Goal: Information Seeking & Learning: Understand process/instructions

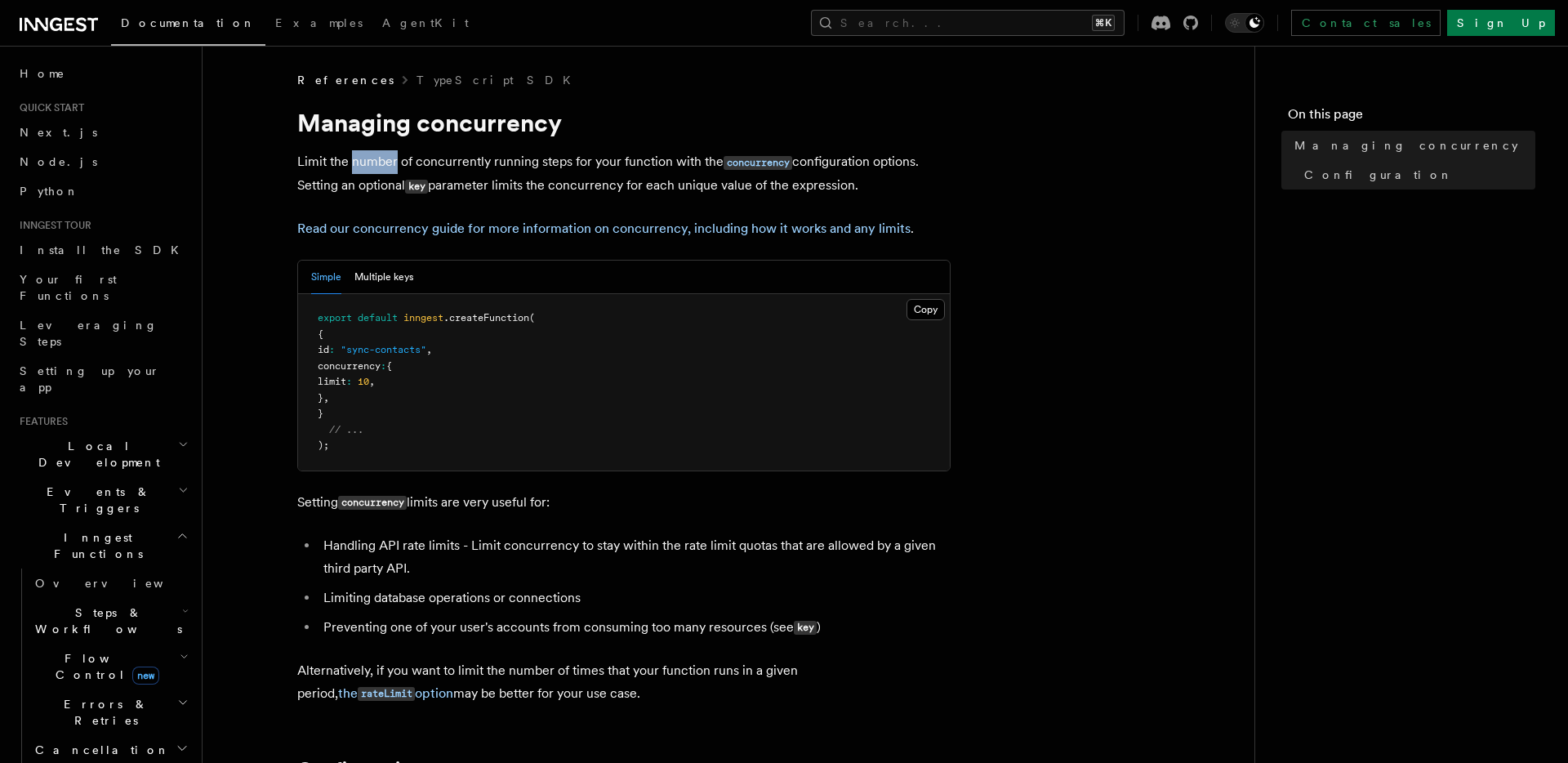
click at [391, 173] on p "Limit the number of concurrently running steps for your function with the concu…" at bounding box center [623, 173] width 653 height 47
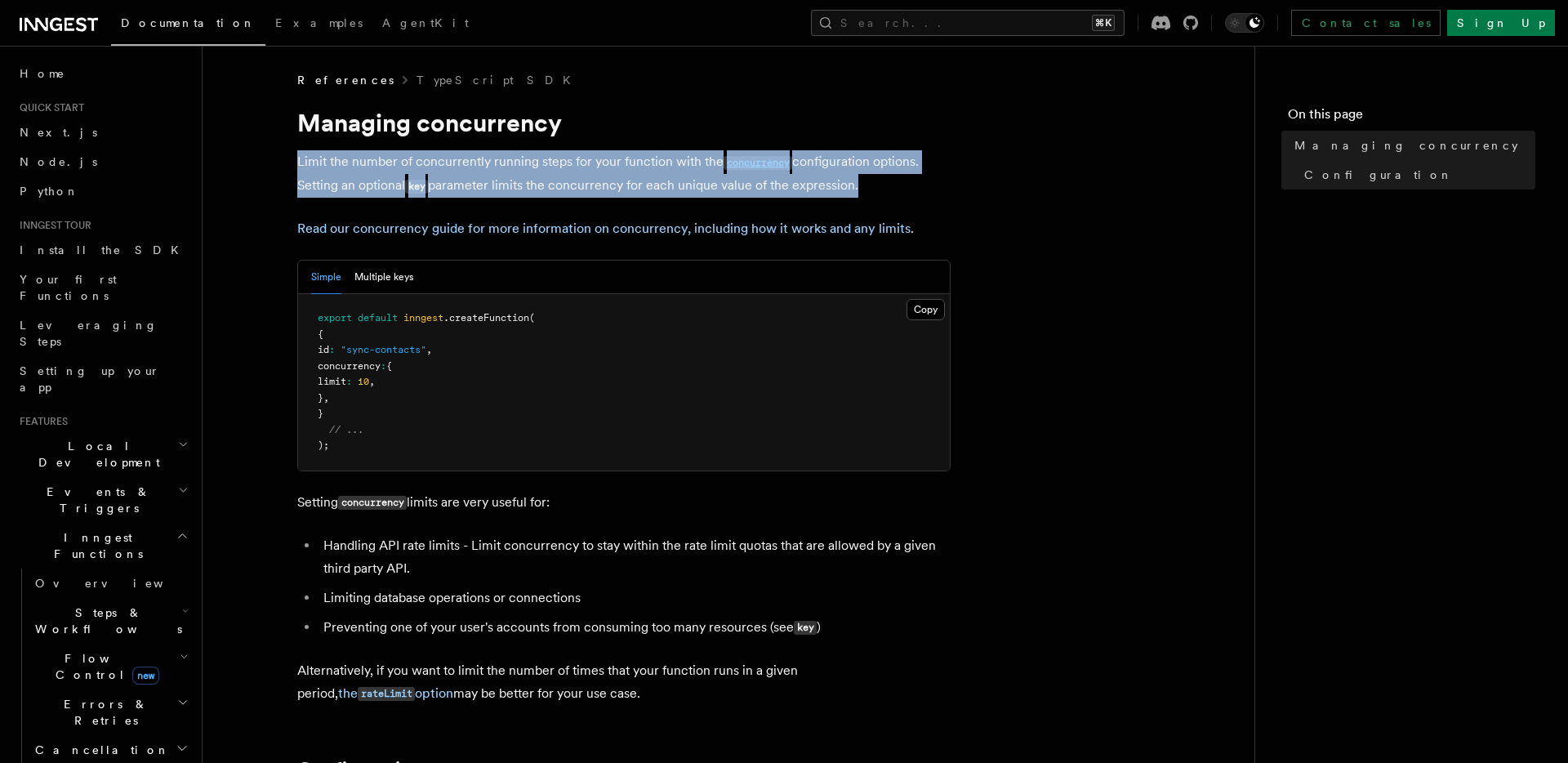
click at [391, 173] on p "Limit the number of concurrently running steps for your function with the concu…" at bounding box center [623, 173] width 653 height 47
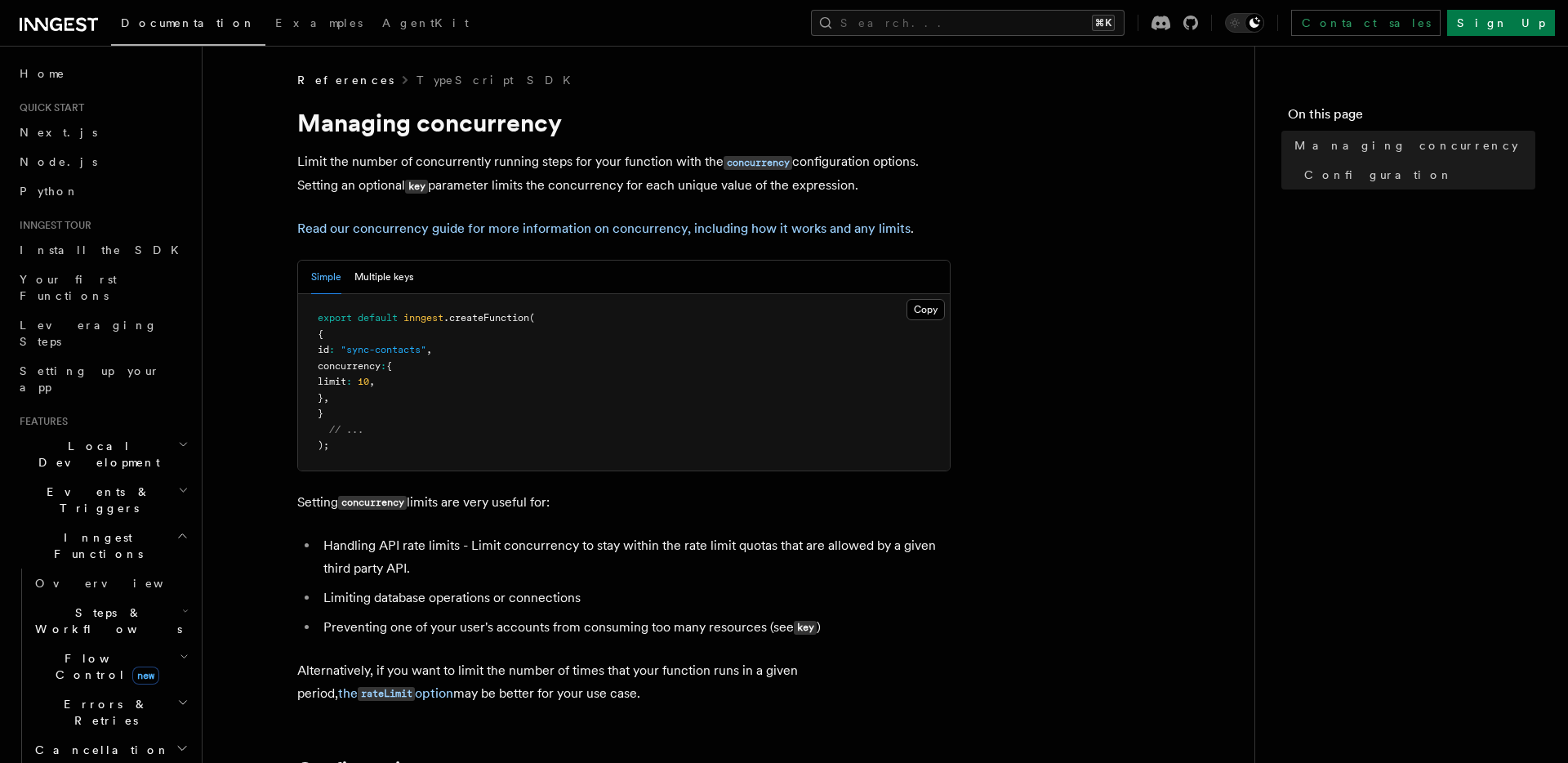
click at [404, 187] on p "Limit the number of concurrently running steps for your function with the concu…" at bounding box center [623, 173] width 653 height 47
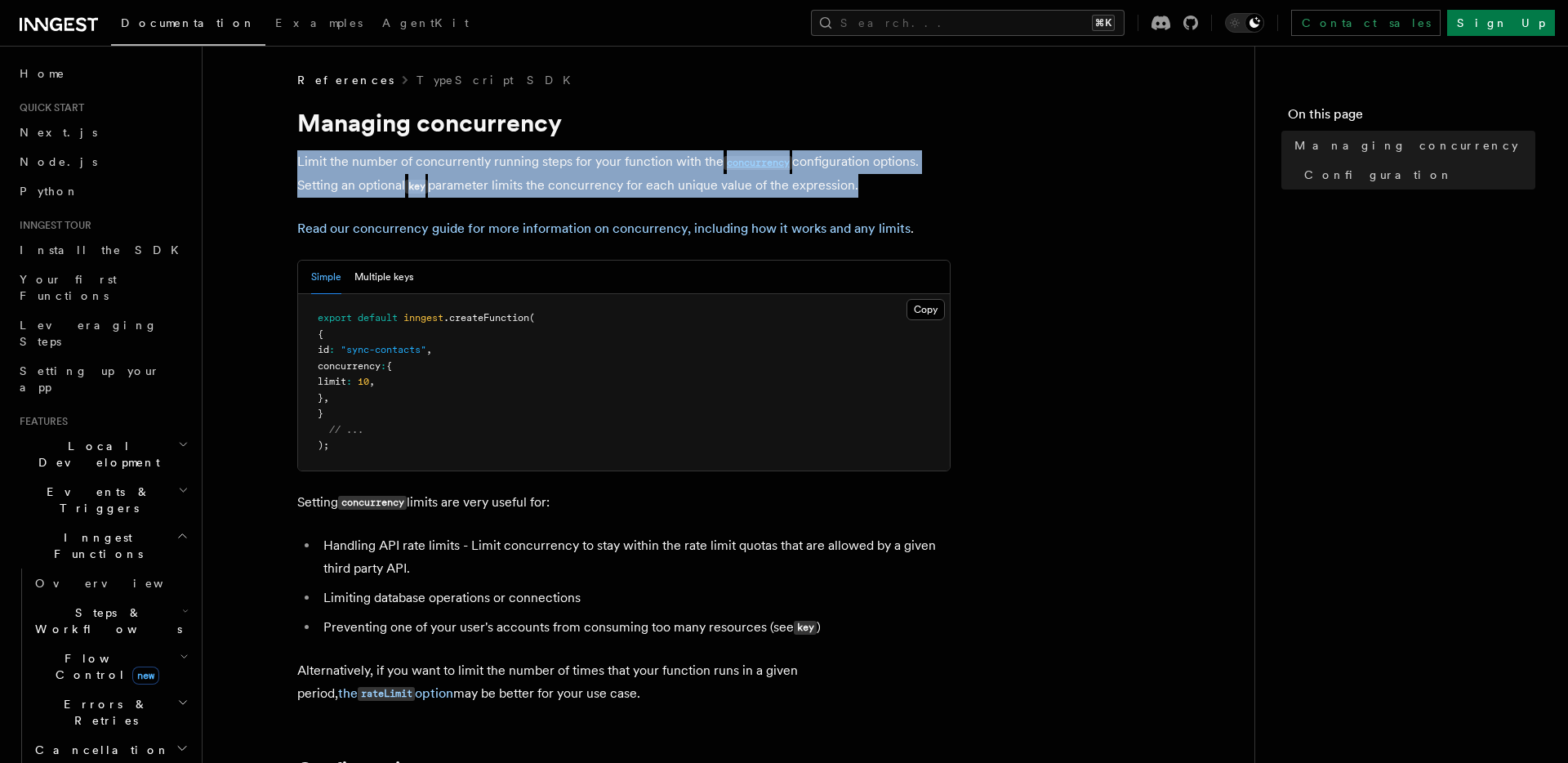
click at [404, 187] on p "Limit the number of concurrently running steps for your function with the concu…" at bounding box center [623, 173] width 653 height 47
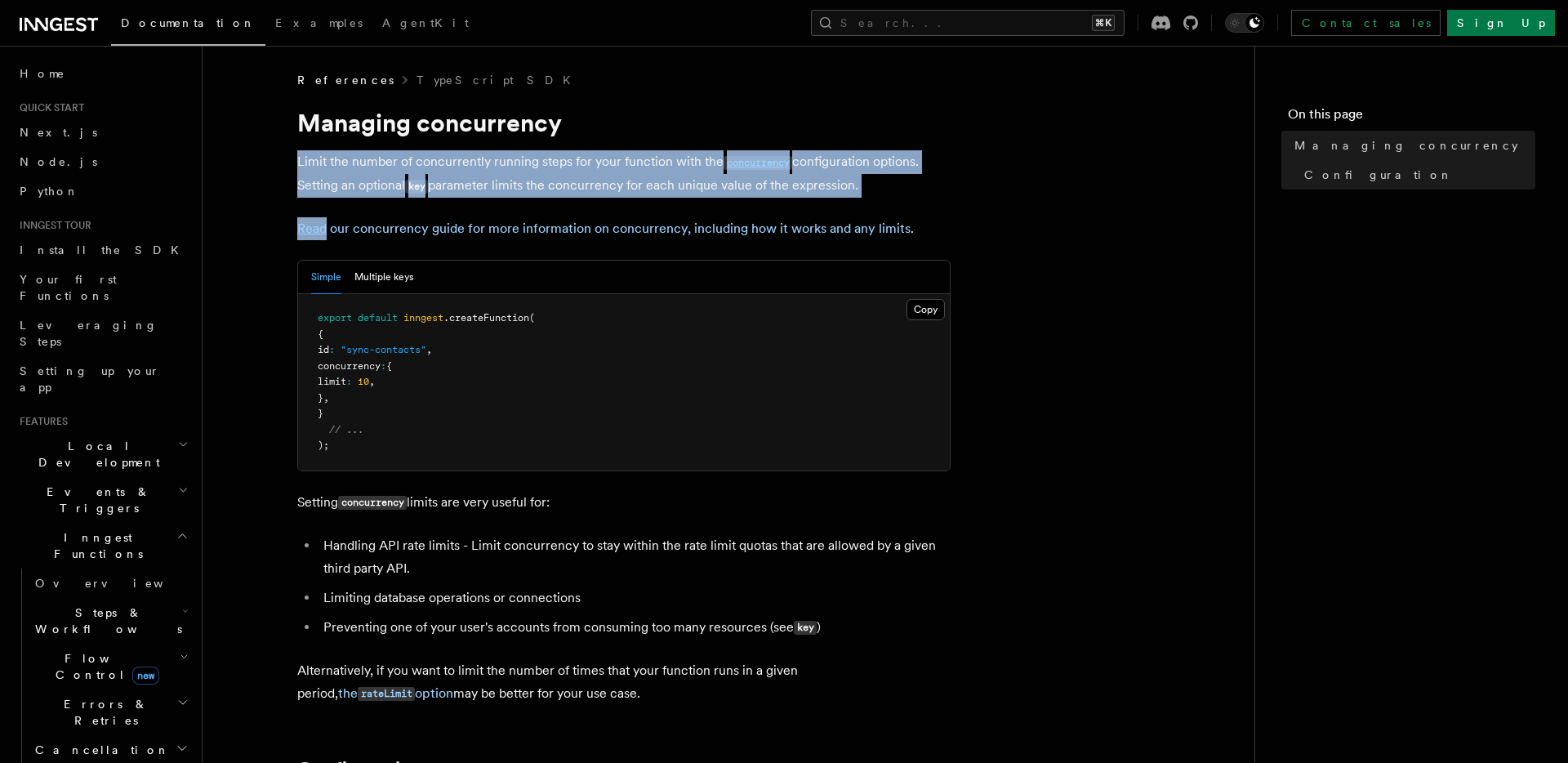
drag, startPoint x: 412, startPoint y: 198, endPoint x: 332, endPoint y: 149, distance: 93.8
click at [332, 150] on p "Limit the number of concurrently running steps for your function with the concu…" at bounding box center [623, 173] width 653 height 47
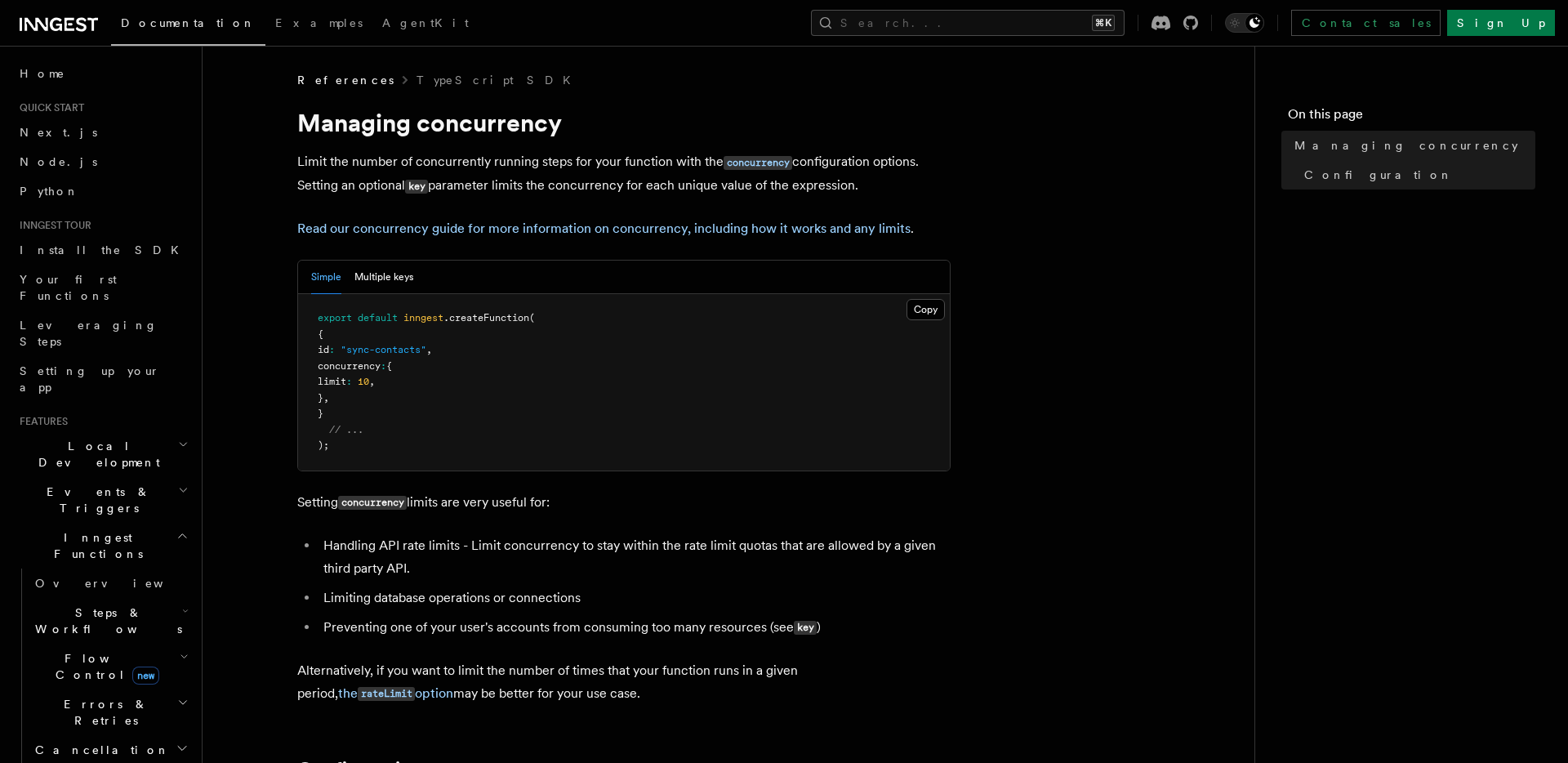
drag, startPoint x: 332, startPoint y: 149, endPoint x: 380, endPoint y: 196, distance: 67.2
click at [380, 196] on p "Limit the number of concurrently running steps for your function with the concu…" at bounding box center [623, 173] width 653 height 47
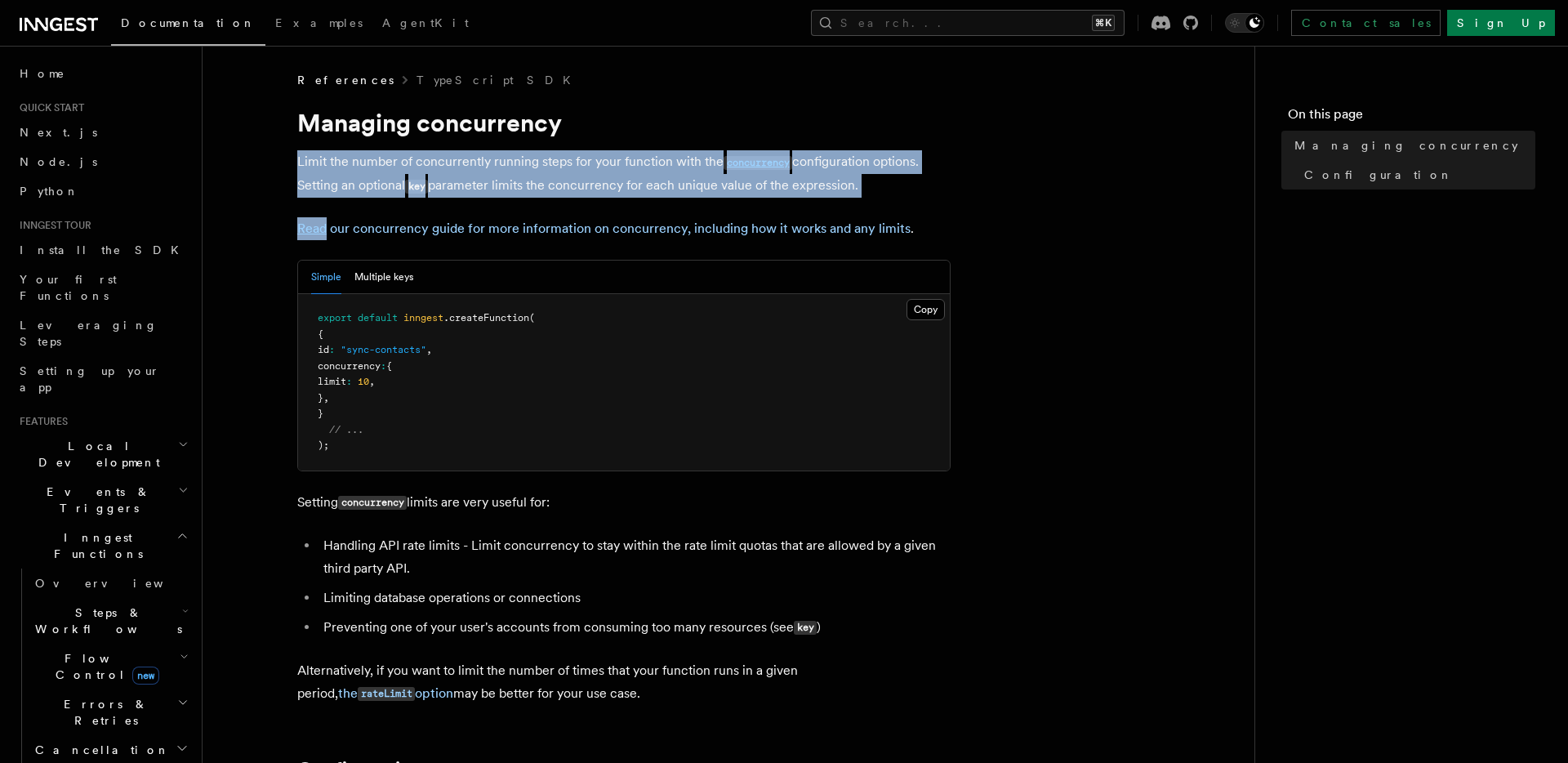
drag, startPoint x: 400, startPoint y: 206, endPoint x: 303, endPoint y: 158, distance: 108.2
click at [303, 158] on p "Limit the number of concurrently running steps for your function with the concu…" at bounding box center [623, 173] width 653 height 47
drag, startPoint x: 303, startPoint y: 158, endPoint x: 381, endPoint y: 210, distance: 93.7
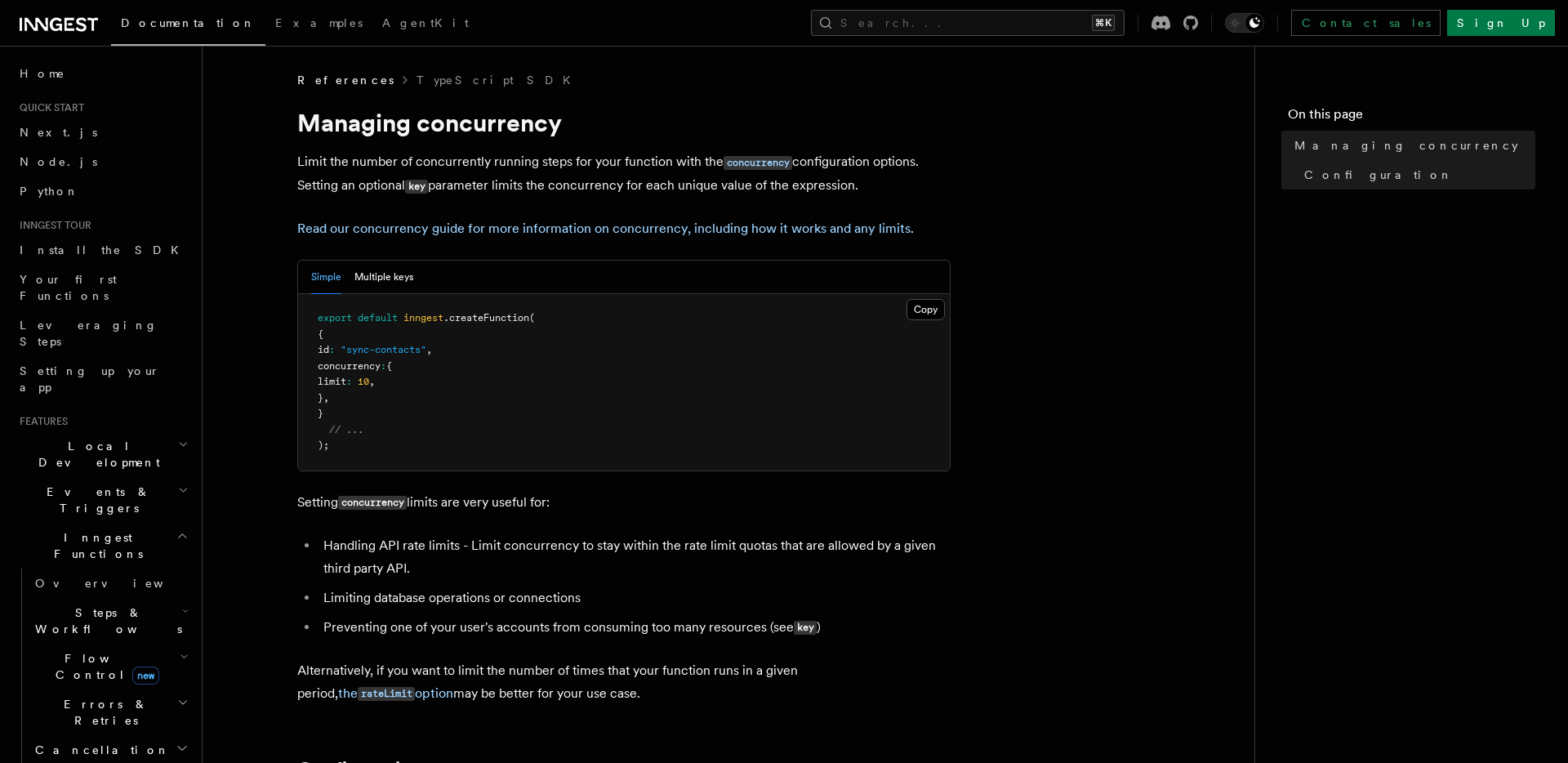
click at [356, 185] on p "Limit the number of concurrently running steps for your function with the concu…" at bounding box center [623, 173] width 653 height 47
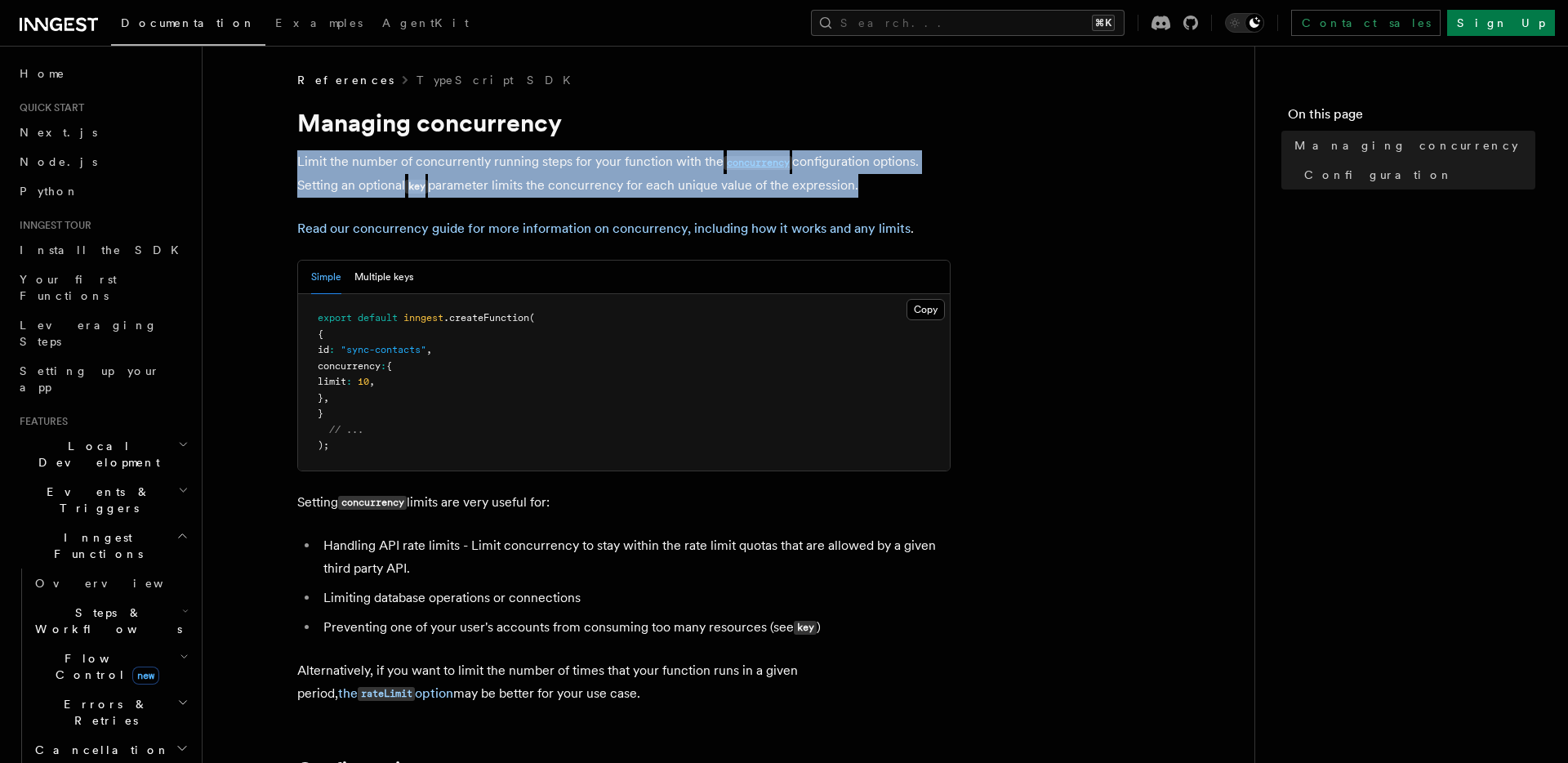
click at [356, 185] on p "Limit the number of concurrently running steps for your function with the concu…" at bounding box center [623, 173] width 653 height 47
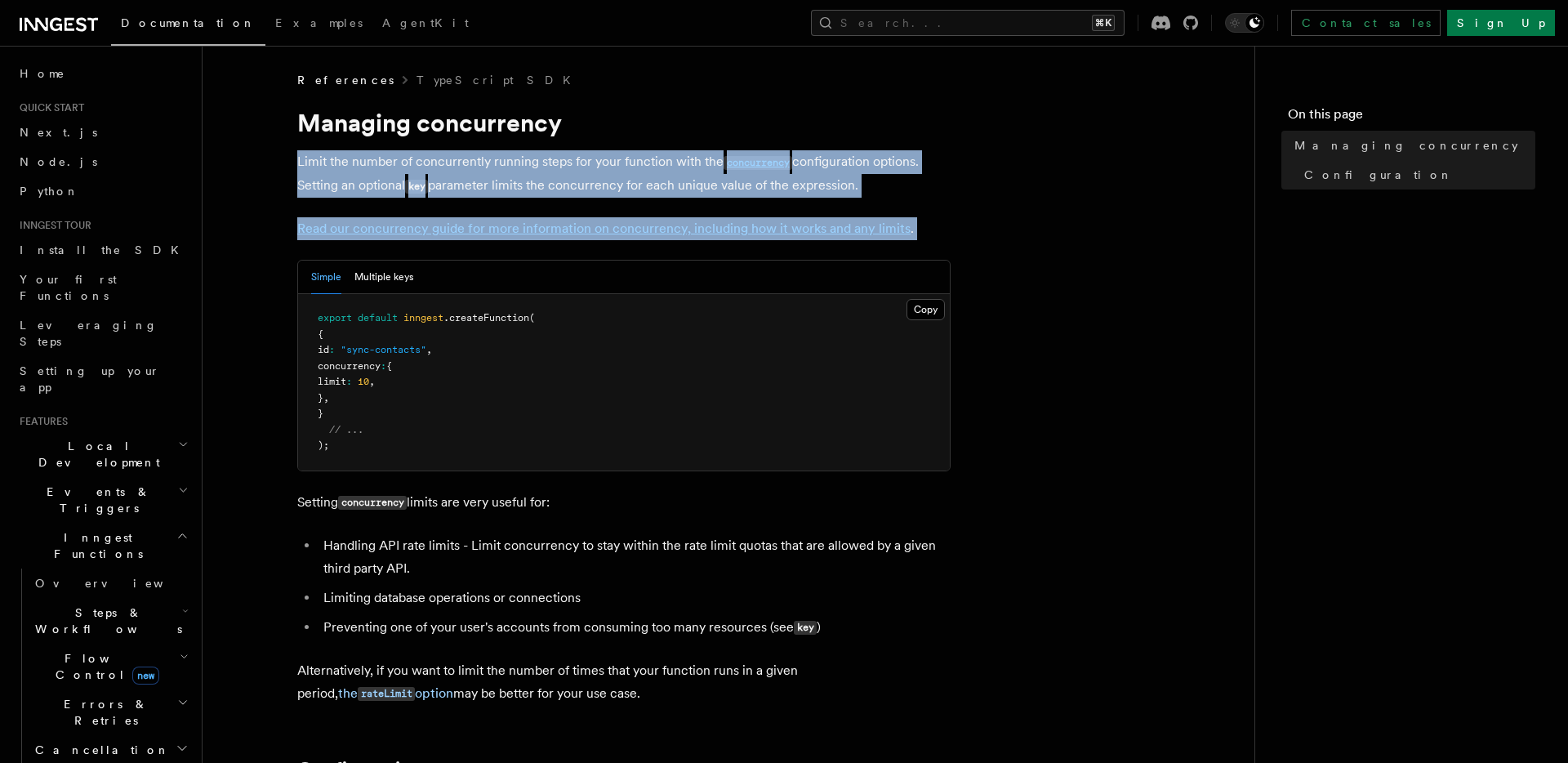
drag, startPoint x: 377, startPoint y: 203, endPoint x: 303, endPoint y: 164, distance: 83.6
click at [303, 164] on p "Limit the number of concurrently running steps for your function with the concu…" at bounding box center [623, 173] width 653 height 47
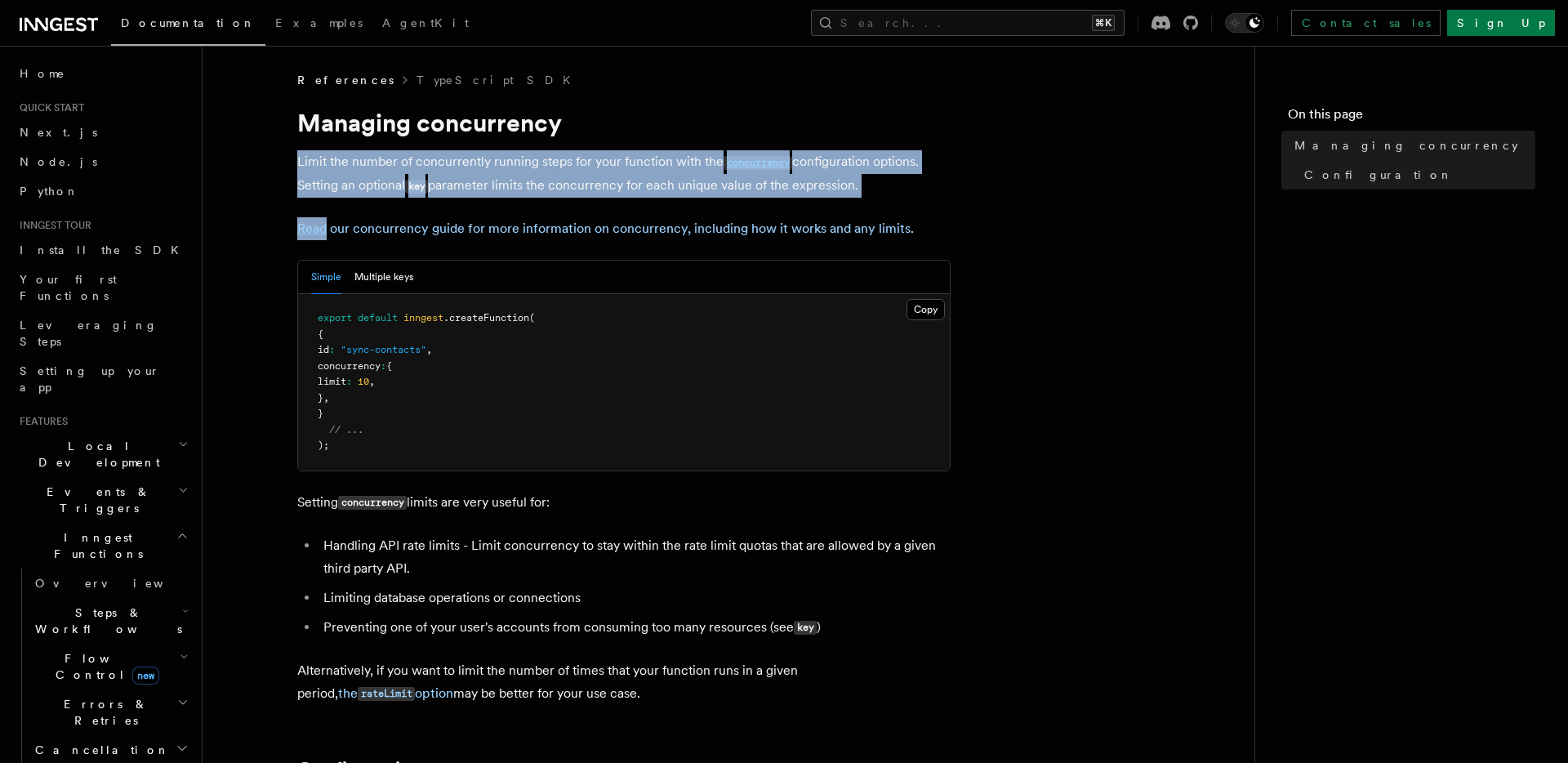
drag, startPoint x: 303, startPoint y: 164, endPoint x: 368, endPoint y: 205, distance: 76.9
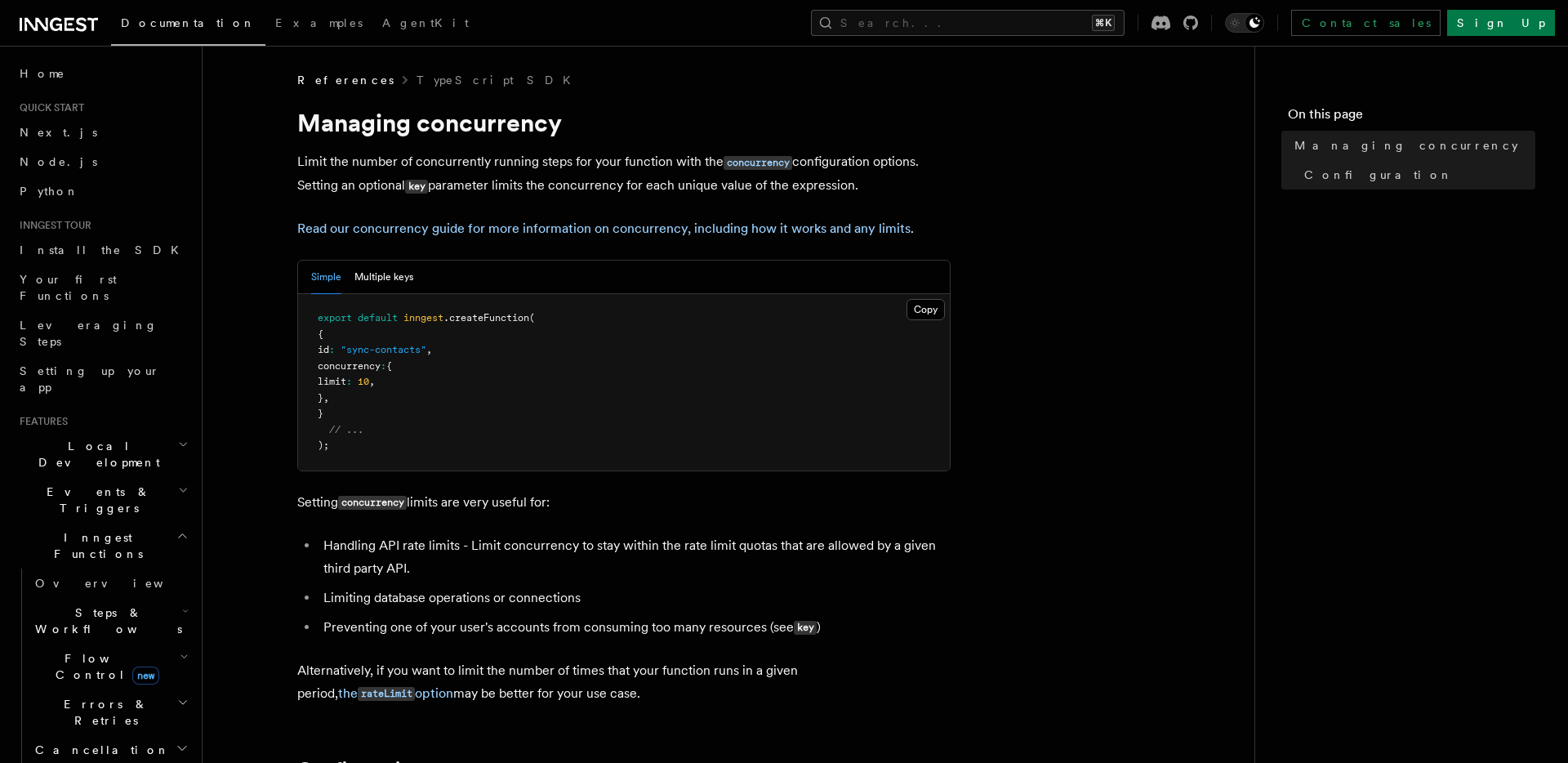
click at [356, 193] on p "Limit the number of concurrently running steps for your function with the concu…" at bounding box center [623, 173] width 653 height 47
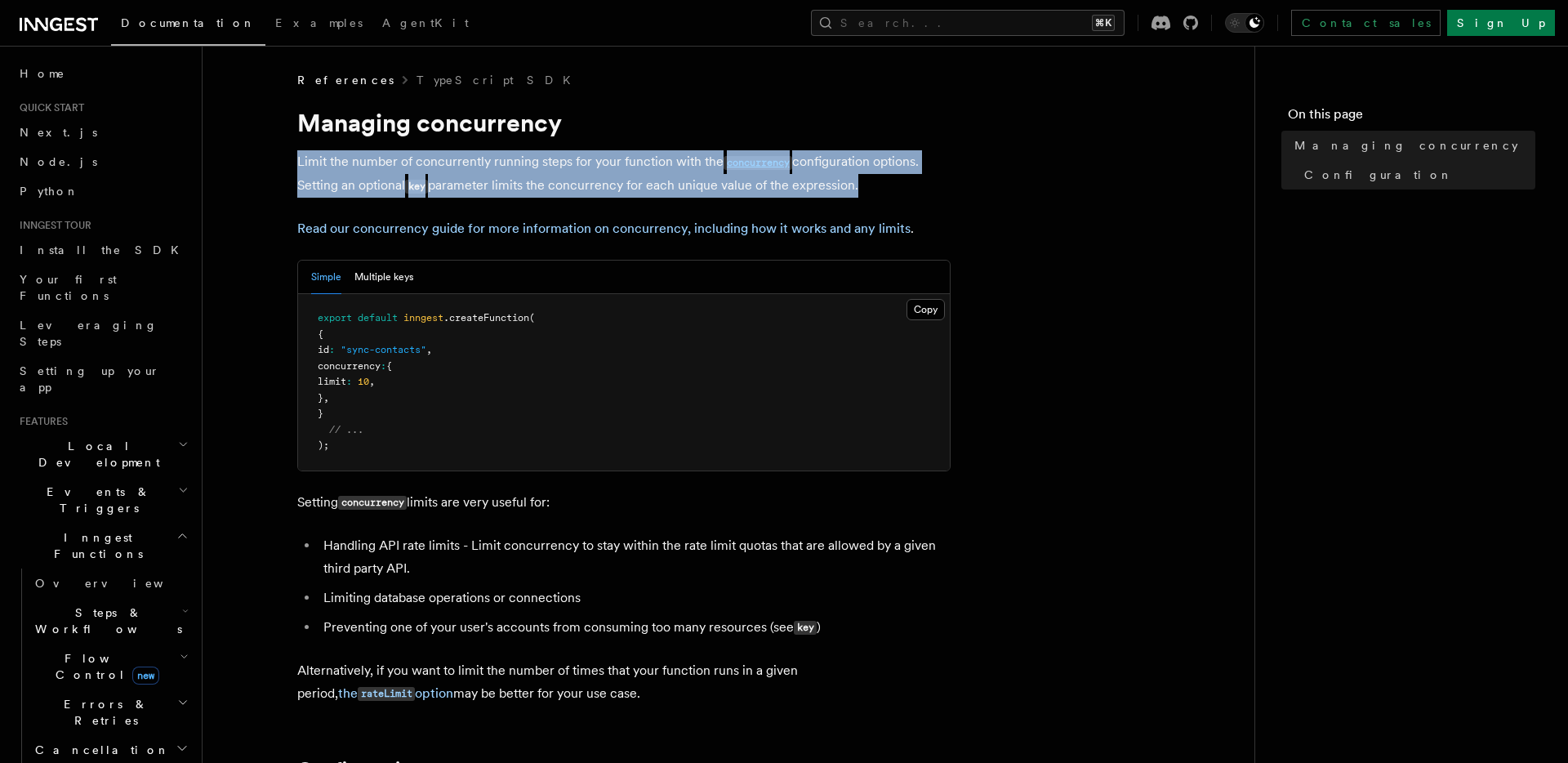
click at [356, 193] on p "Limit the number of concurrently running steps for your function with the concu…" at bounding box center [623, 173] width 653 height 47
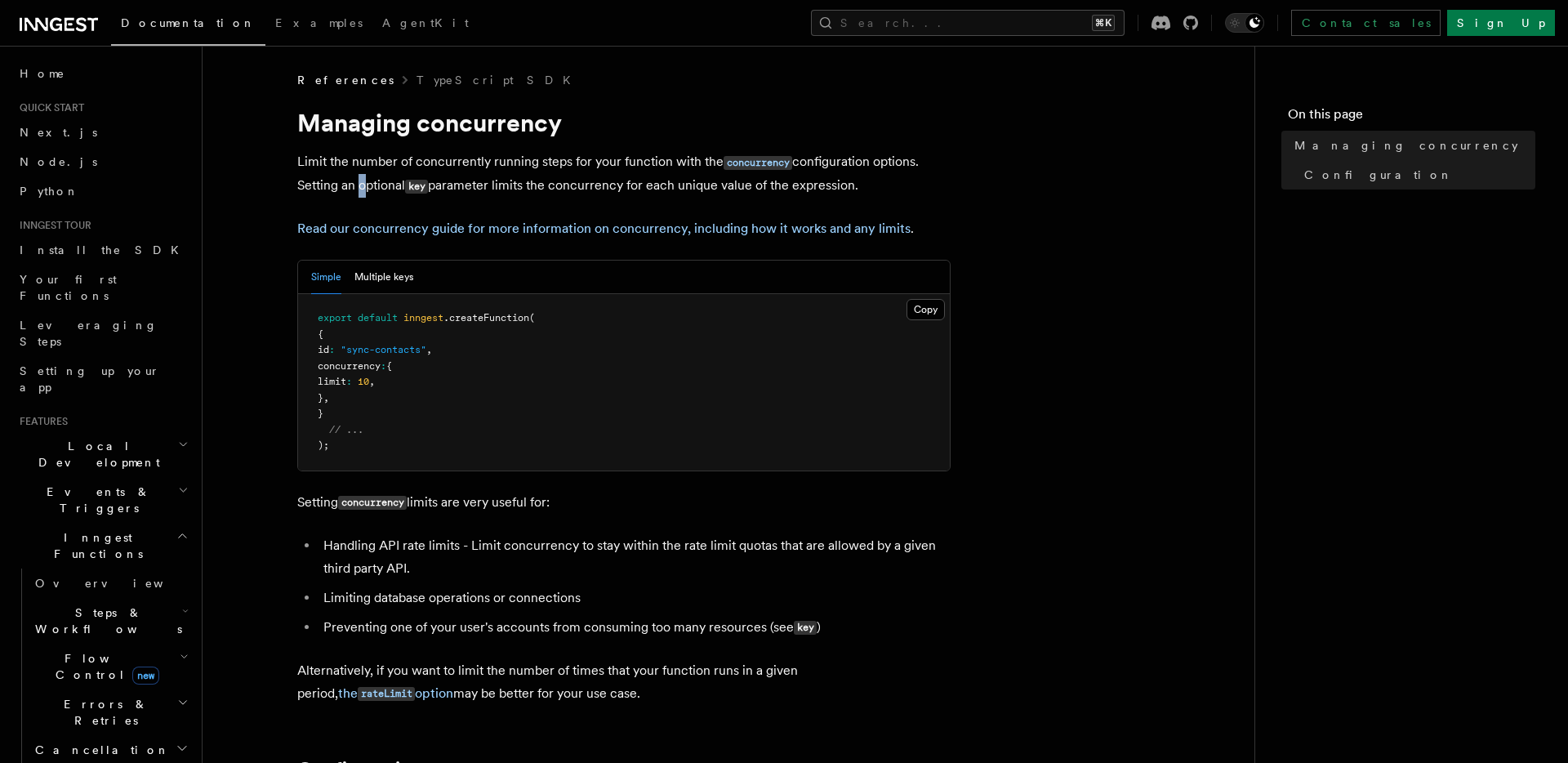
click at [356, 193] on p "Limit the number of concurrently running steps for your function with the concu…" at bounding box center [623, 173] width 653 height 47
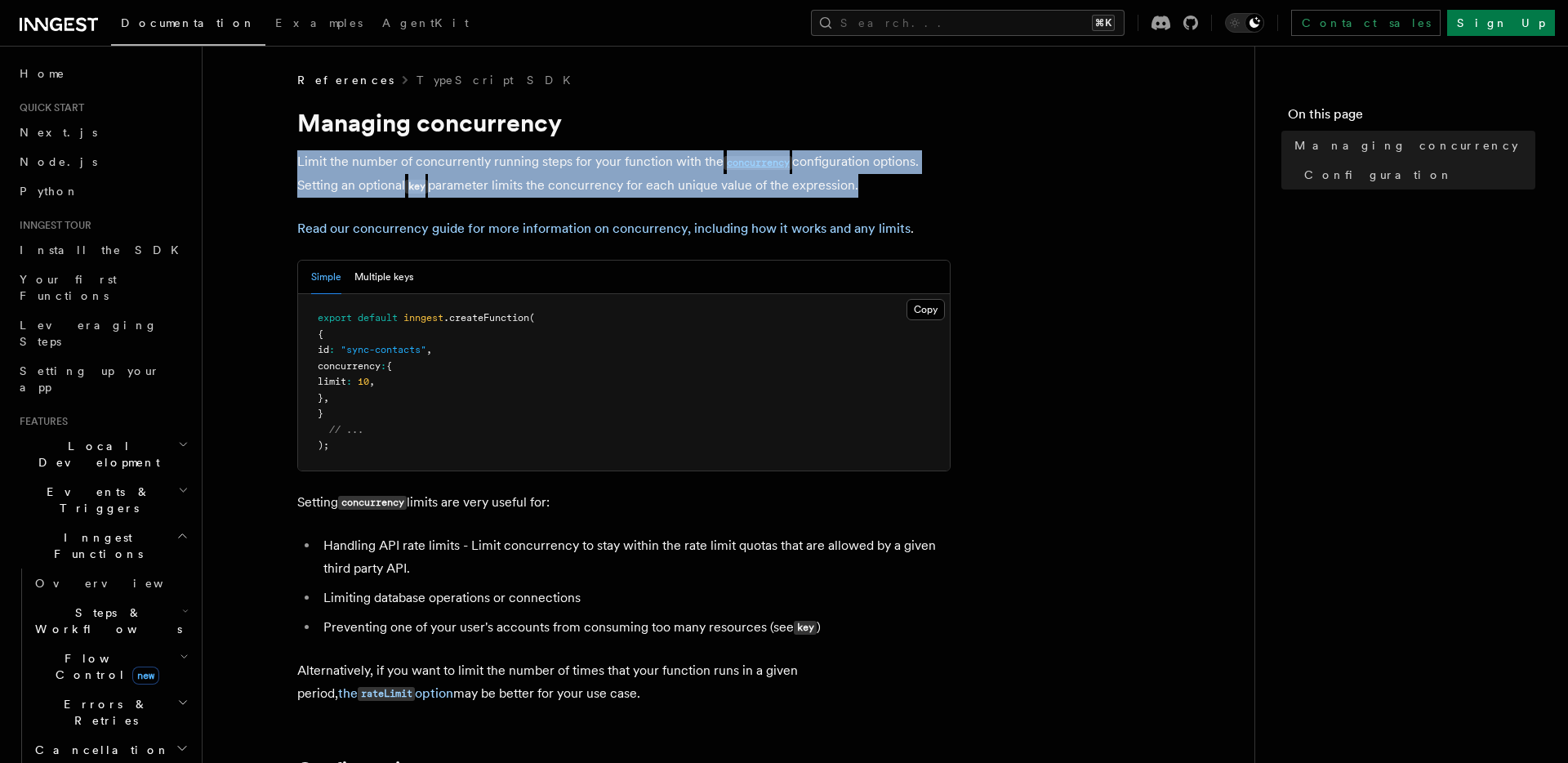
click at [356, 193] on p "Limit the number of concurrently running steps for your function with the concu…" at bounding box center [623, 173] width 653 height 47
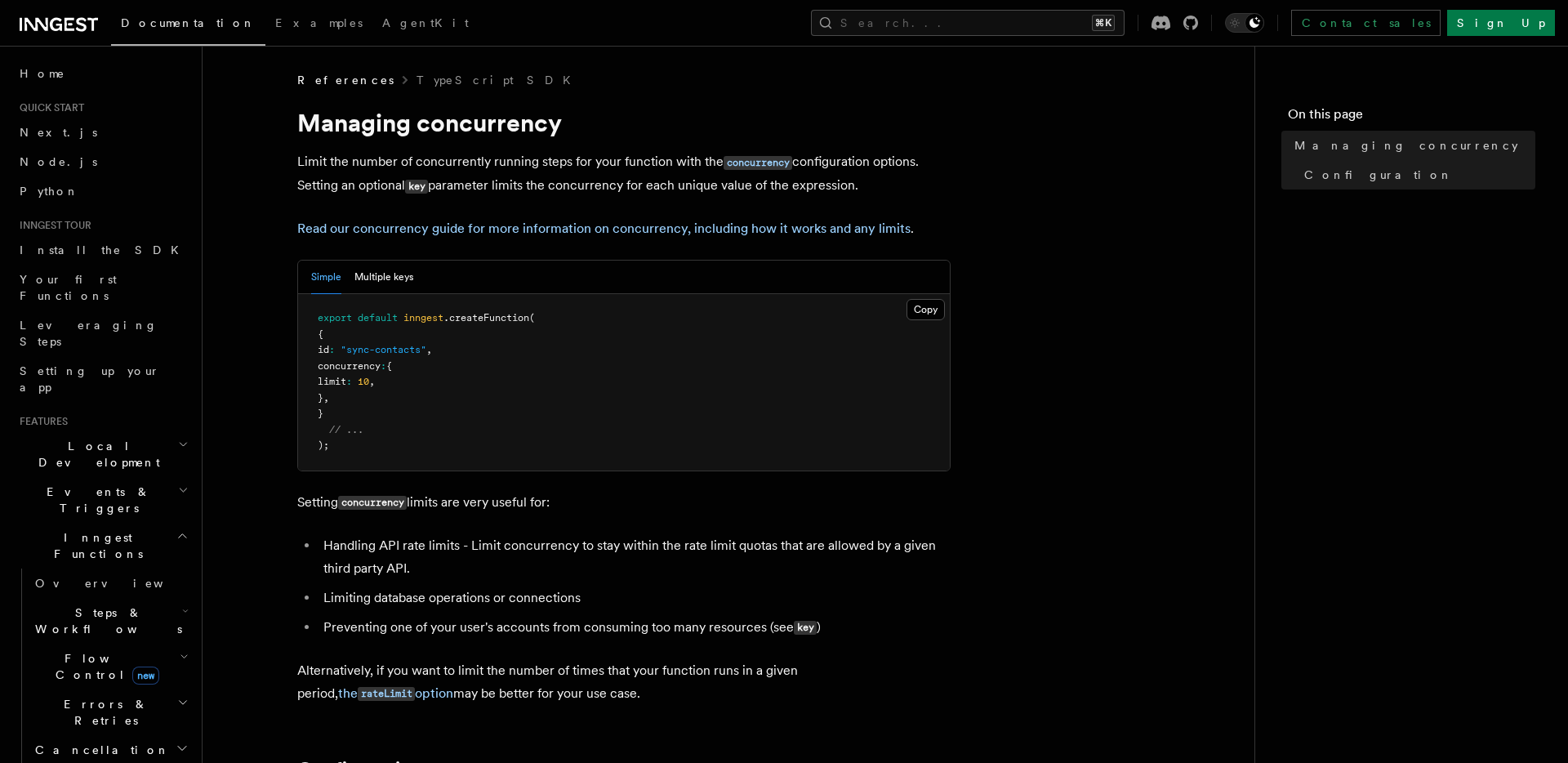
click at [353, 190] on p "Limit the number of concurrently running steps for your function with the concu…" at bounding box center [623, 173] width 653 height 47
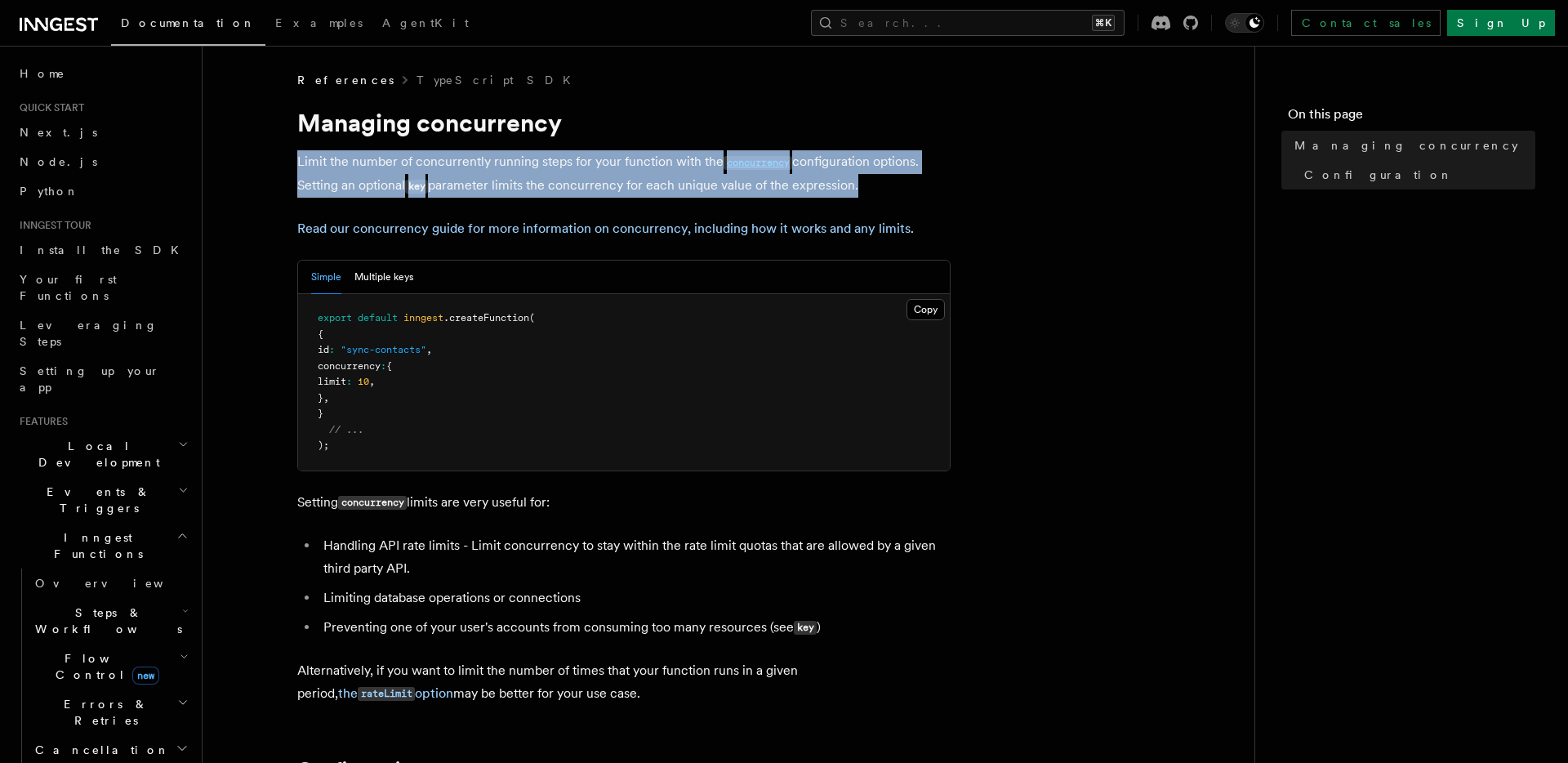
click at [353, 190] on p "Limit the number of concurrently running steps for your function with the concu…" at bounding box center [623, 173] width 653 height 47
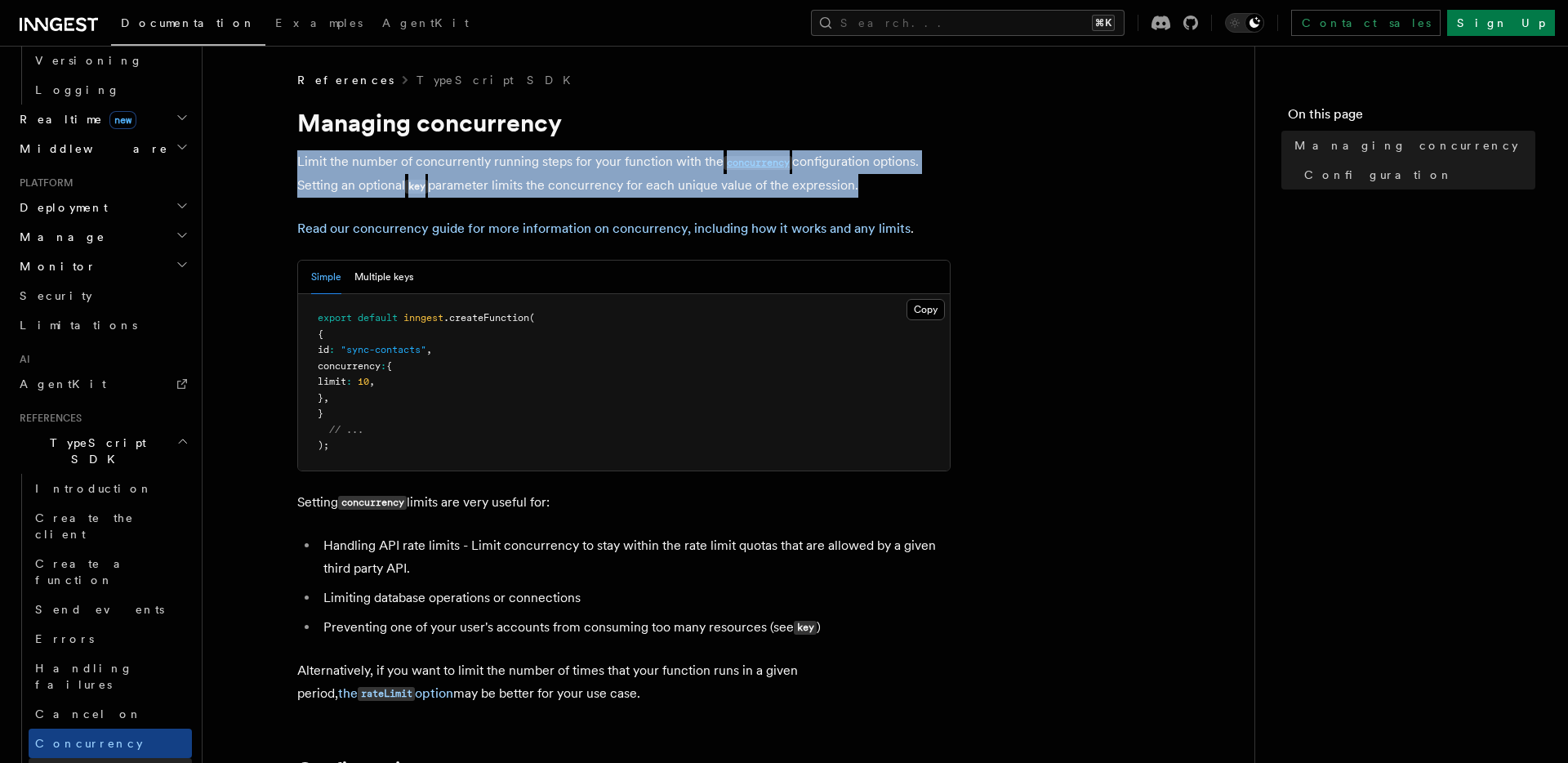
scroll to position [736, 0]
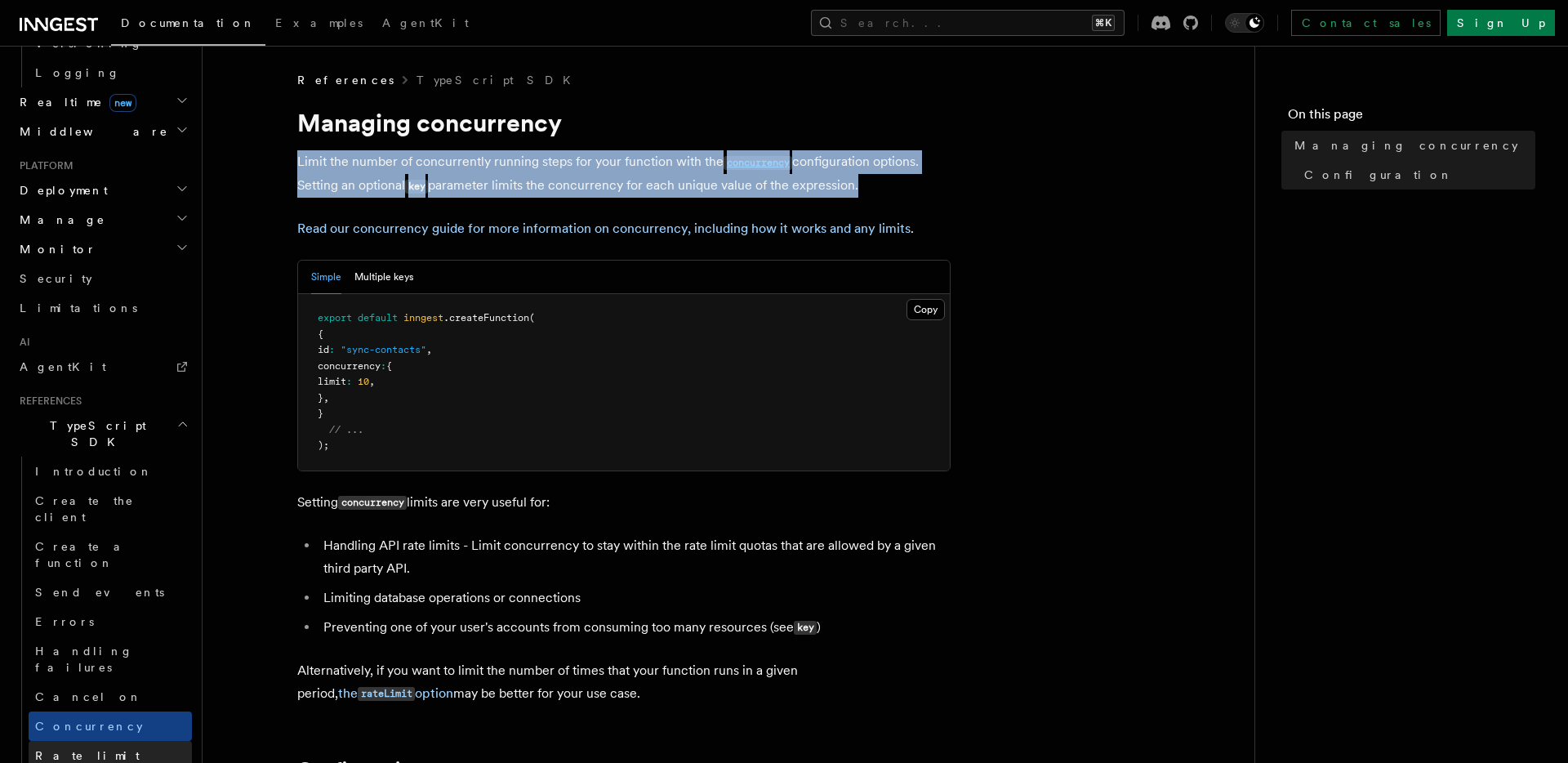
click at [110, 741] on link "Rate limit" at bounding box center [110, 755] width 164 height 29
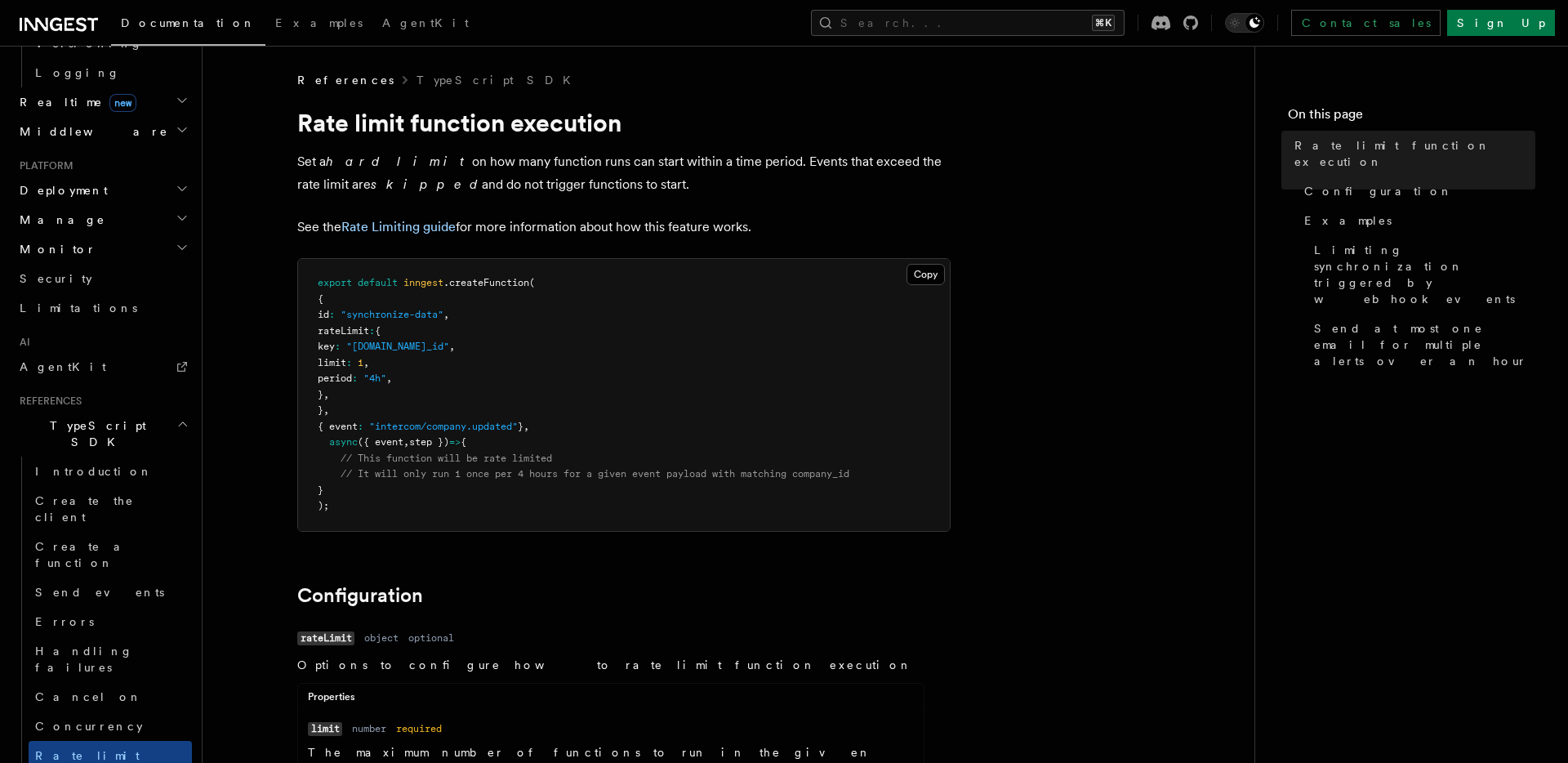
click at [444, 173] on p "Set a hard limit on how many function runs can start within a time period. Even…" at bounding box center [623, 173] width 653 height 45
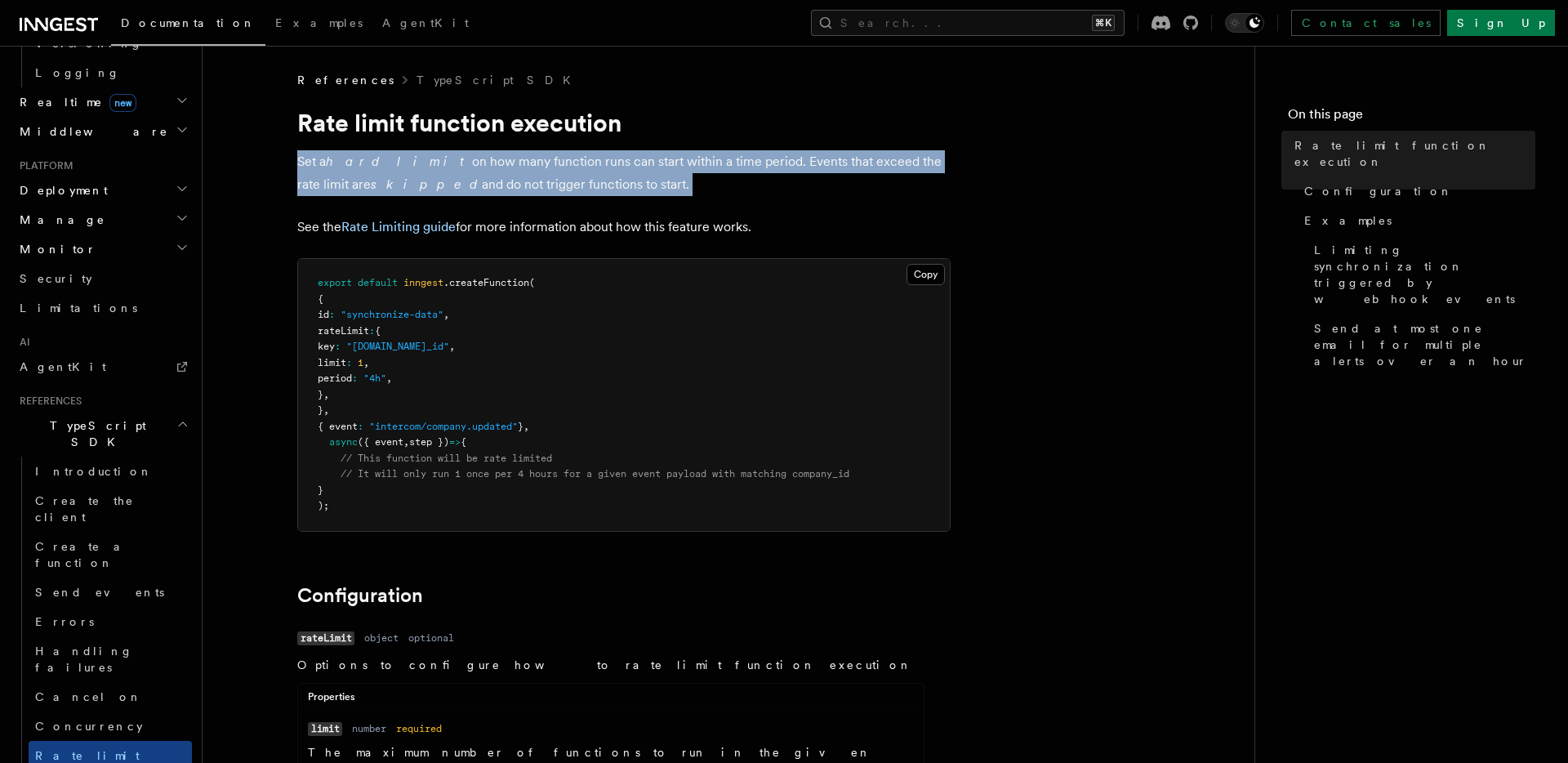
click at [444, 173] on p "Set a hard limit on how many function runs can start within a time period. Even…" at bounding box center [623, 173] width 653 height 45
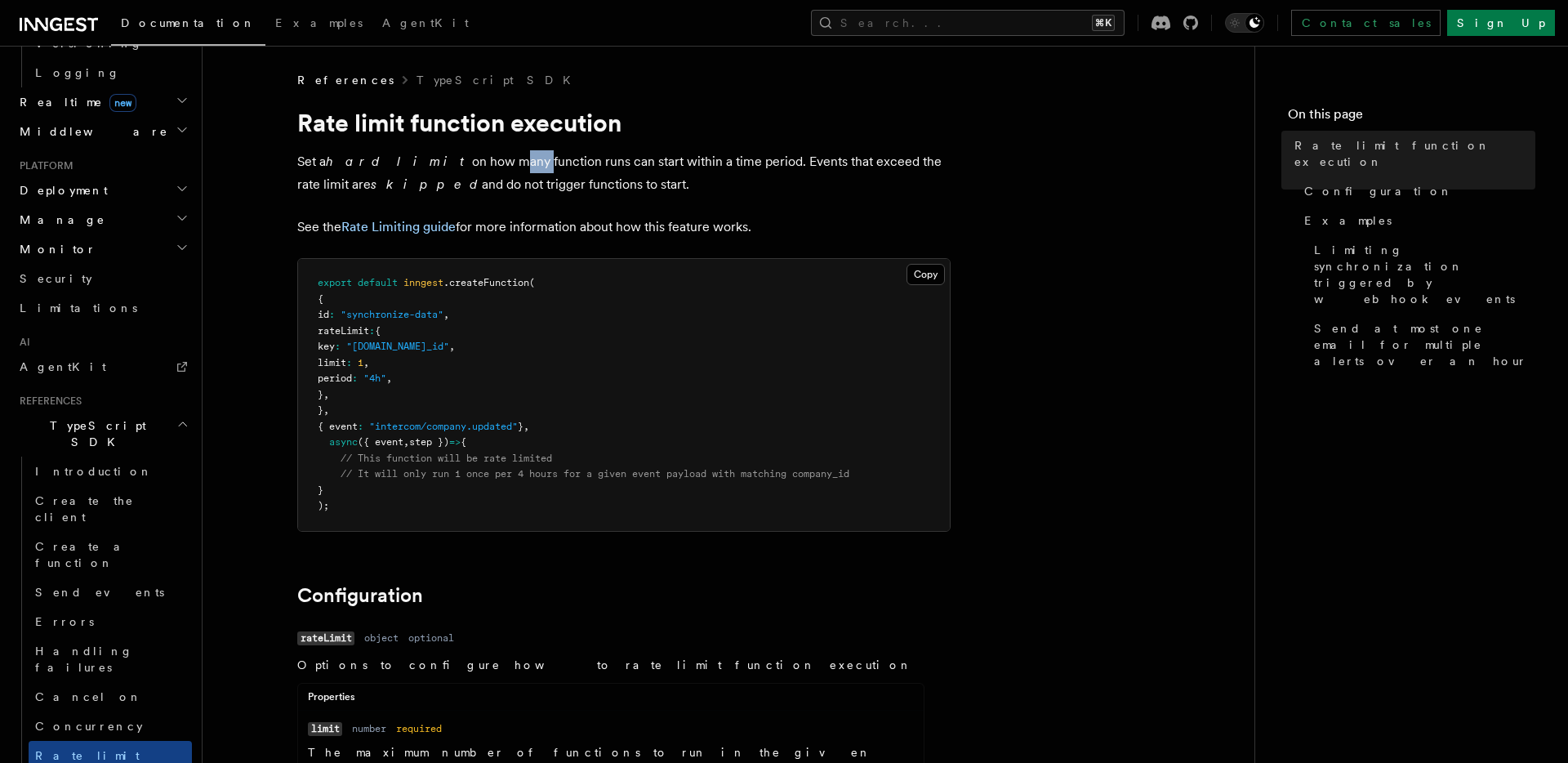
click at [444, 173] on p "Set a hard limit on how many function runs can start within a time period. Even…" at bounding box center [623, 173] width 653 height 45
click at [447, 162] on p "Set a hard limit on how many function runs can start within a time period. Even…" at bounding box center [623, 173] width 653 height 45
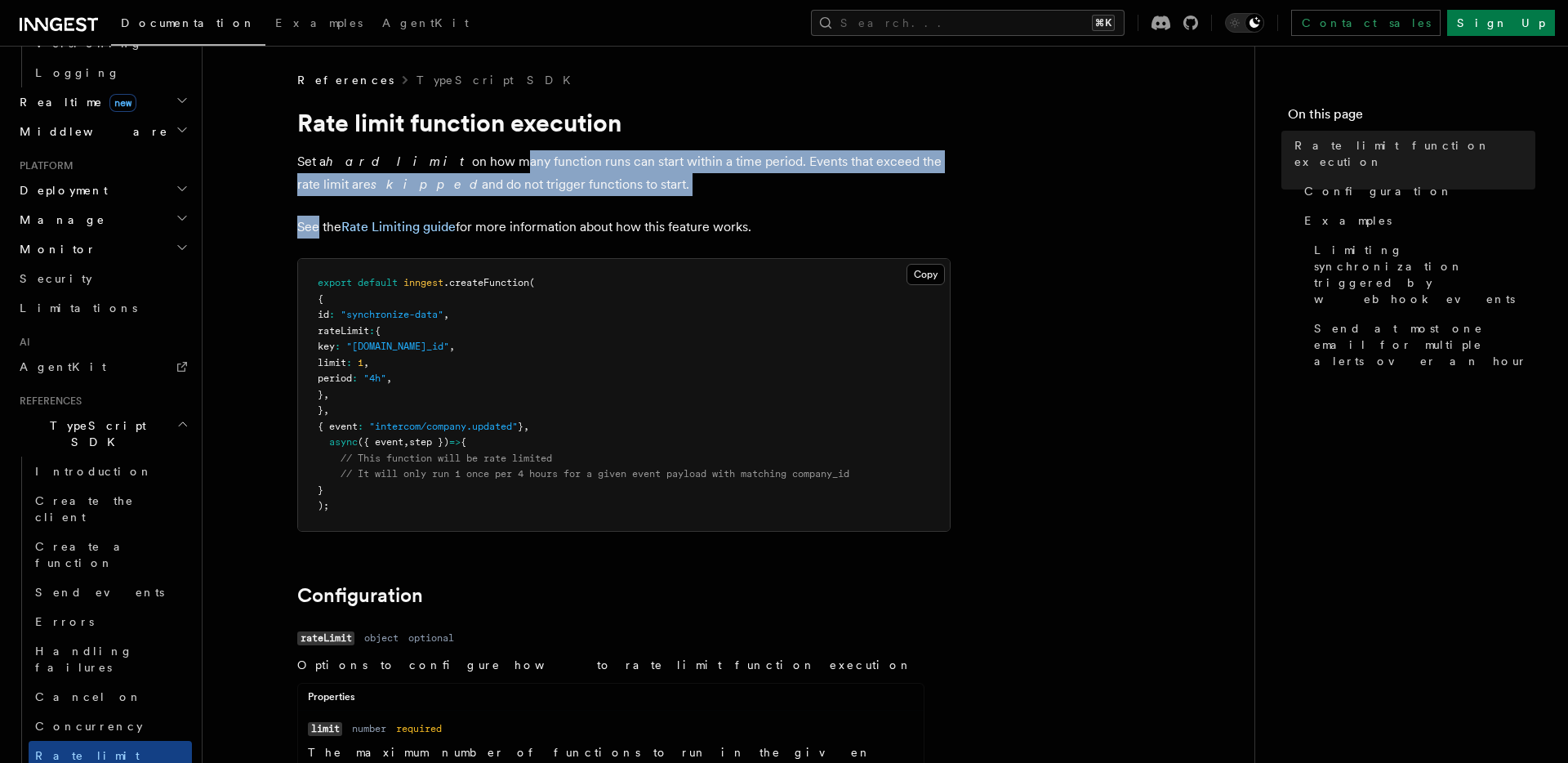
drag, startPoint x: 447, startPoint y: 162, endPoint x: 627, endPoint y: 196, distance: 183.2
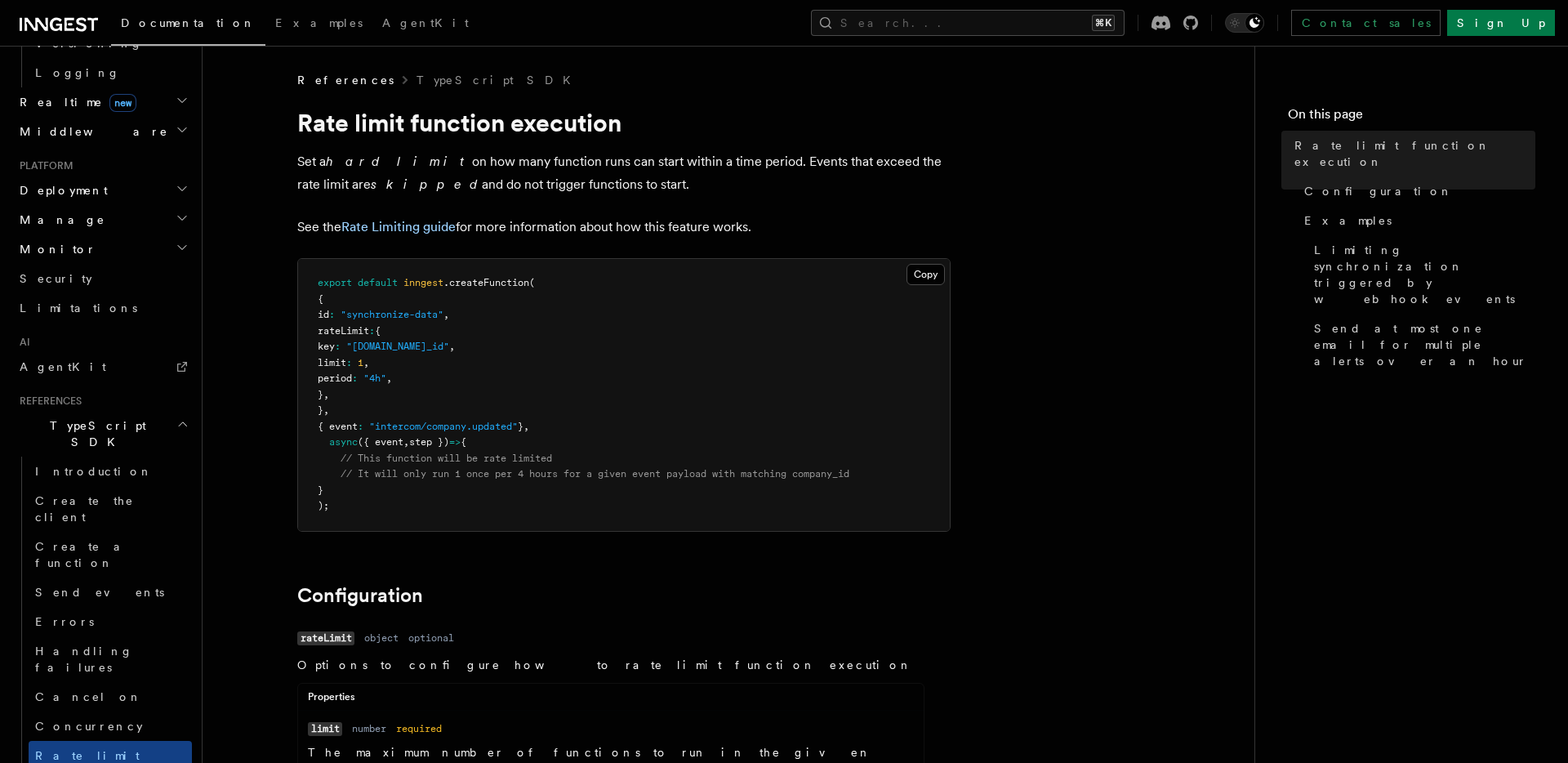
click at [688, 177] on p "Set a hard limit on how many function runs can start within a time period. Even…" at bounding box center [623, 173] width 653 height 45
click at [1075, 19] on button "Search... ⌘K" at bounding box center [967, 22] width 314 height 26
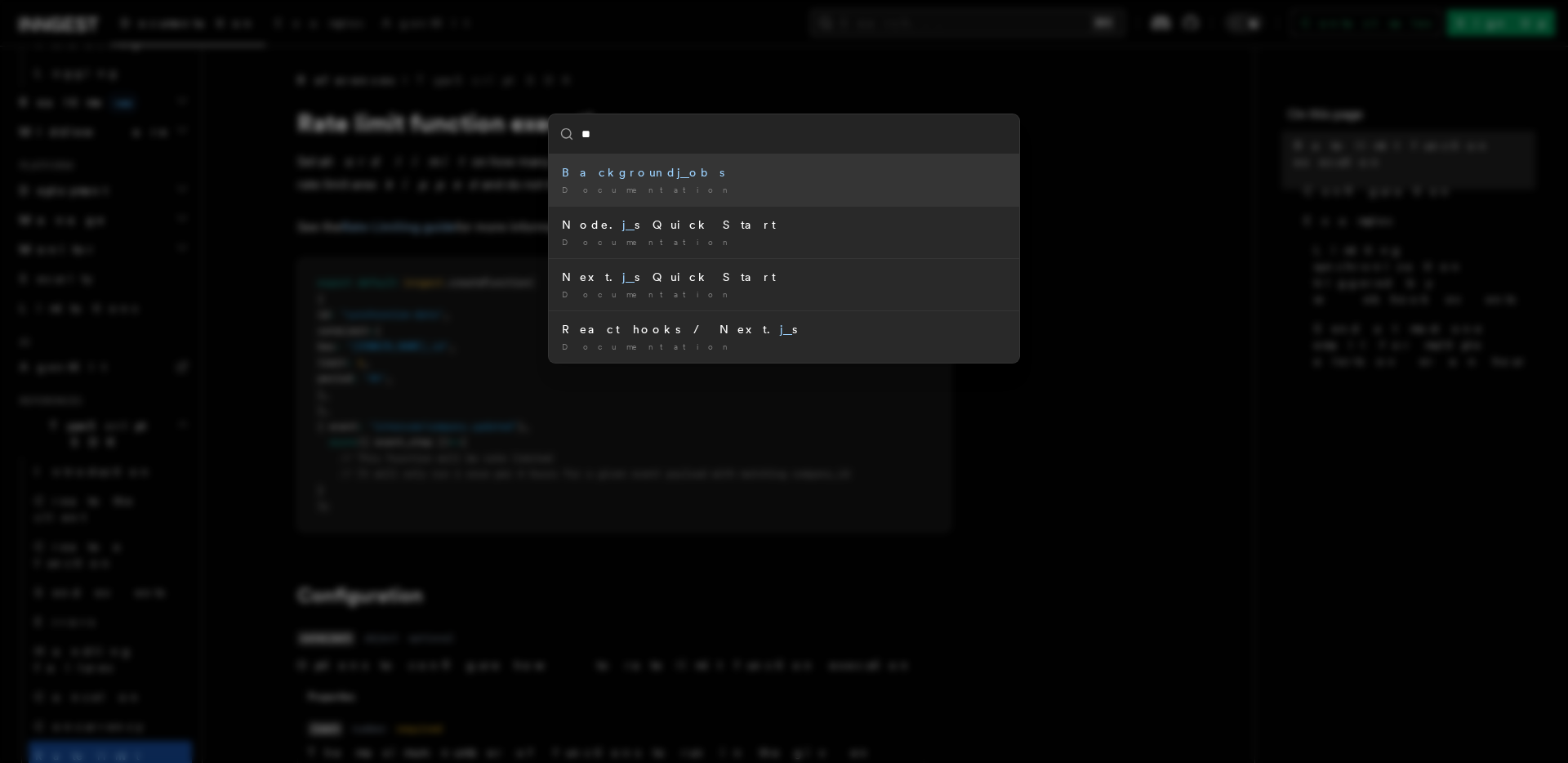
type input "***"
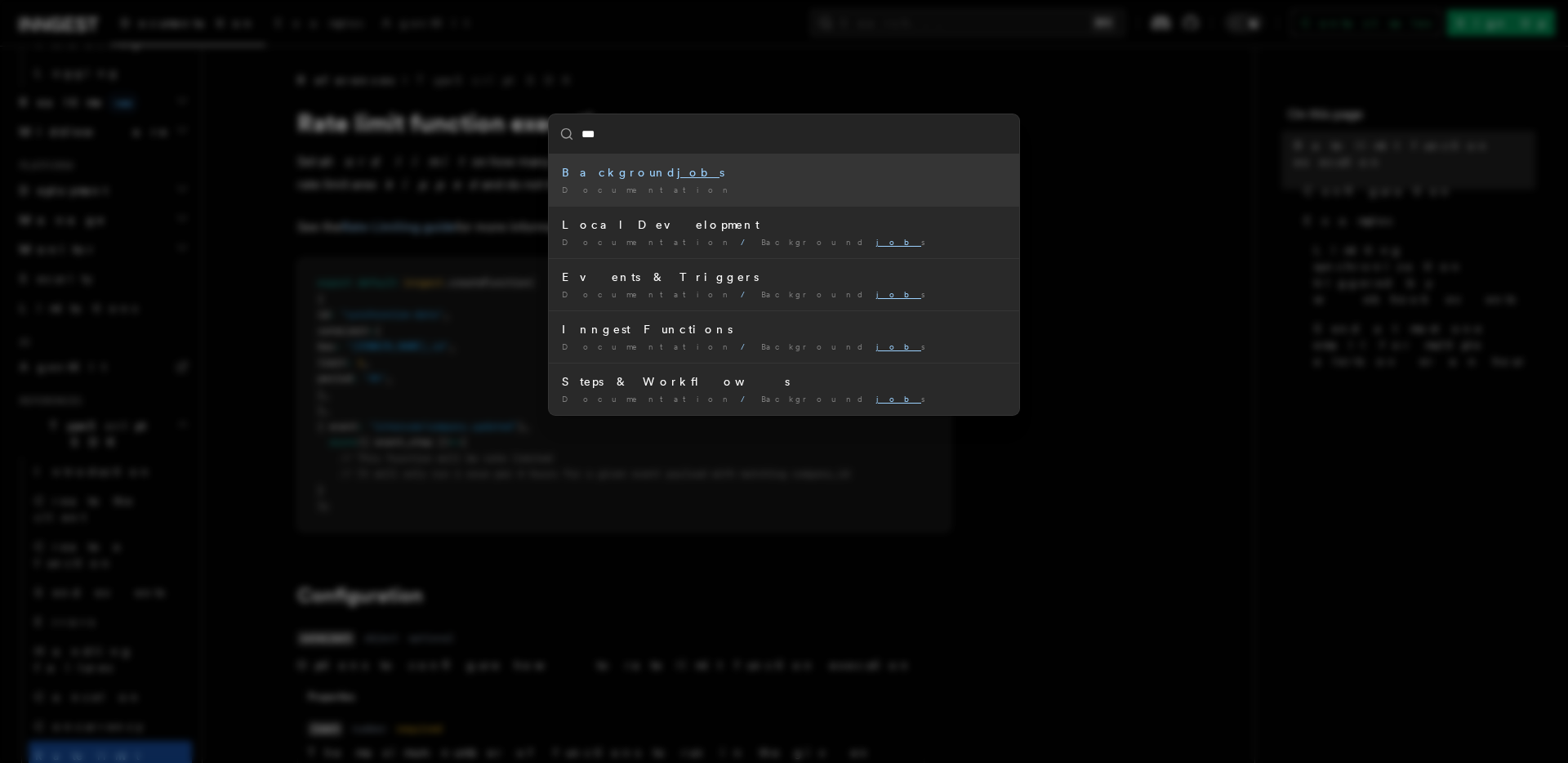
click at [911, 184] on div "Documentation /" at bounding box center [784, 190] width 444 height 12
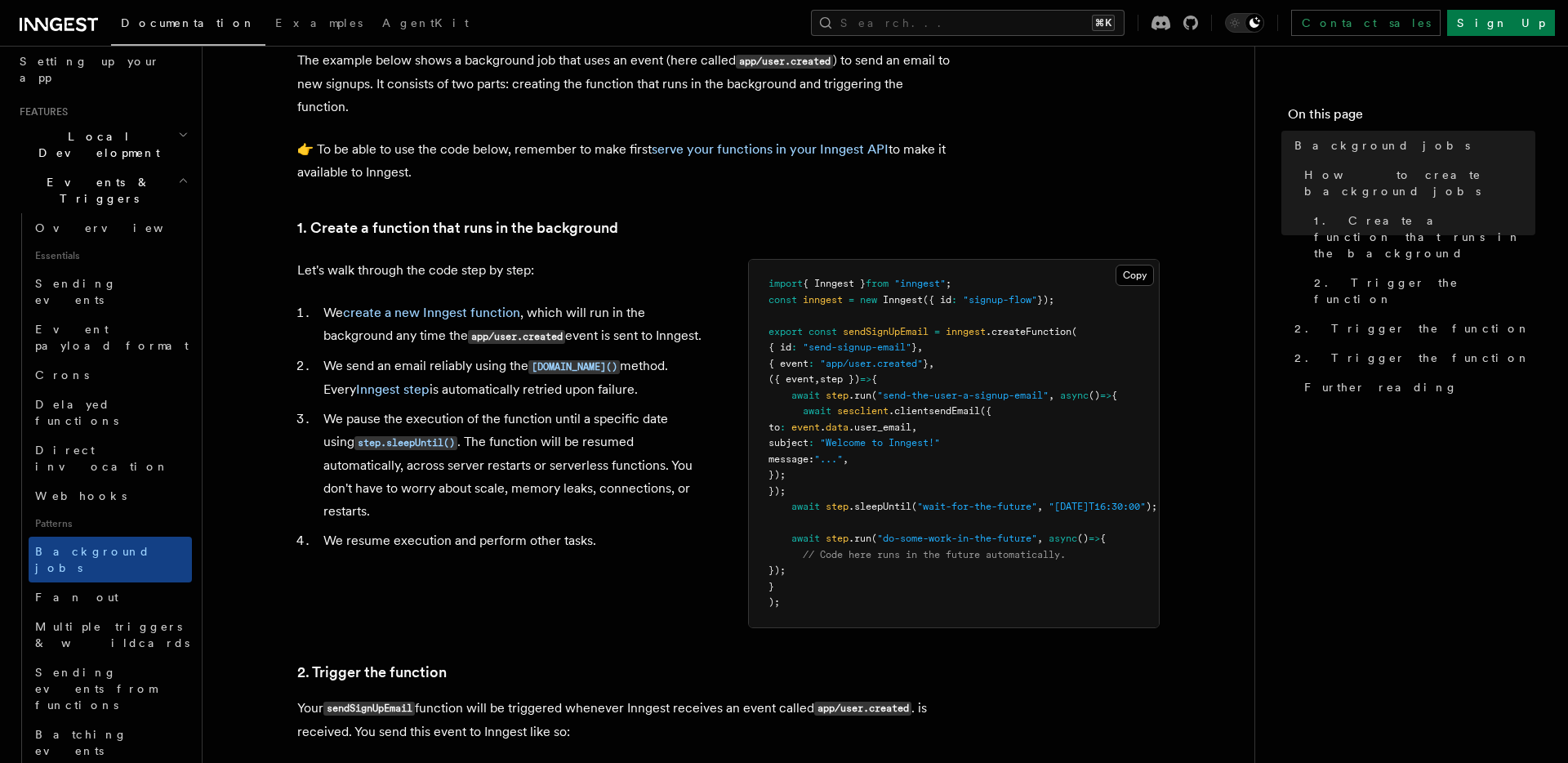
scroll to position [662, 0]
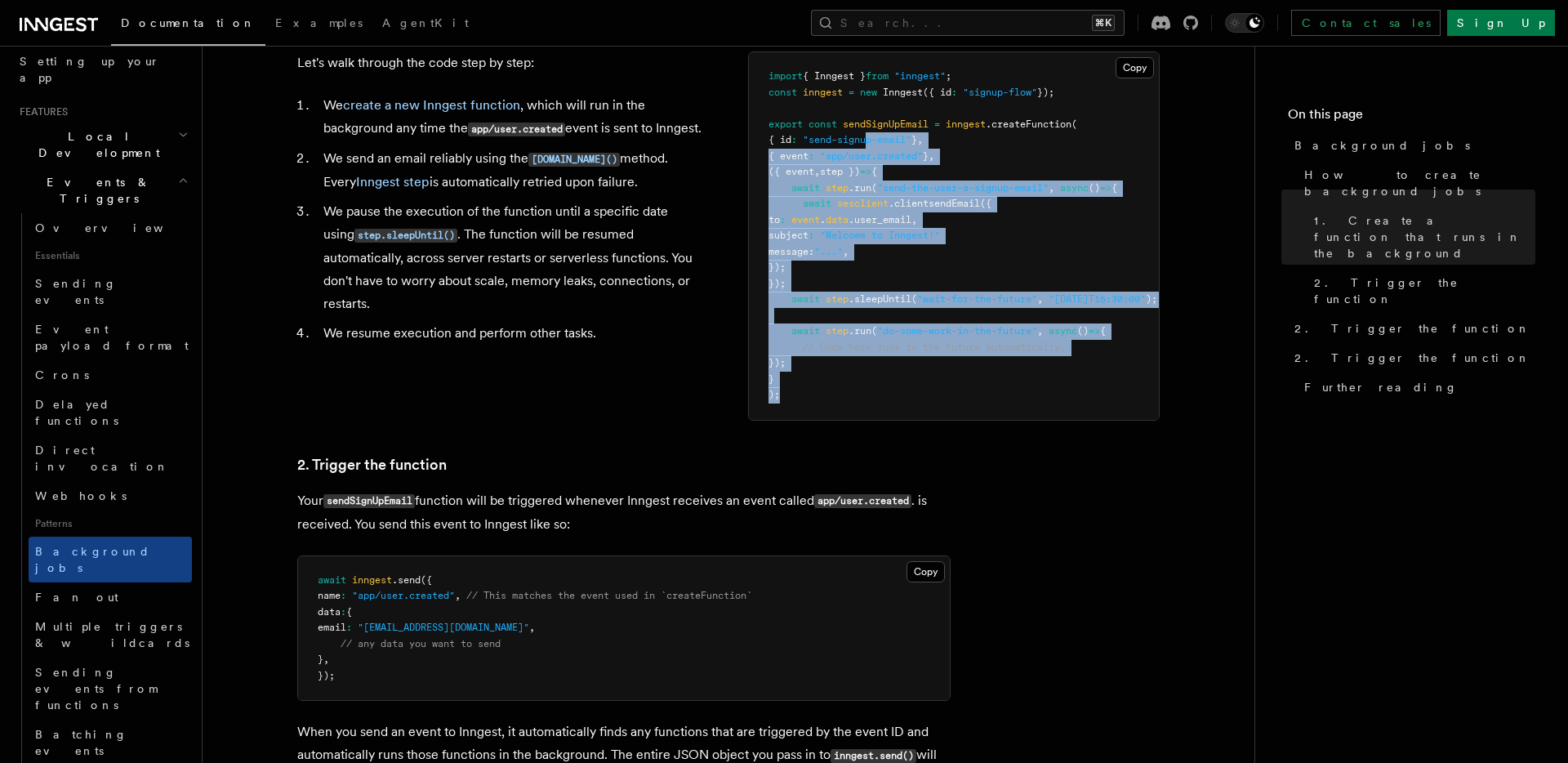
drag, startPoint x: 882, startPoint y: 139, endPoint x: 932, endPoint y: 405, distance: 270.7
click at [931, 401] on pre "import { Inngest } from "inngest" ; const inngest = new Inngest ({ id : "signup…" at bounding box center [953, 236] width 410 height 367
click at [932, 405] on pre "import { Inngest } from "inngest" ; const inngest = new Inngest ({ id : "signup…" at bounding box center [953, 236] width 410 height 367
drag, startPoint x: 932, startPoint y: 405, endPoint x: 856, endPoint y: 143, distance: 272.8
click at [856, 143] on pre "import { Inngest } from "inngest" ; const inngest = new Inngest ({ id : "signup…" at bounding box center [953, 236] width 410 height 367
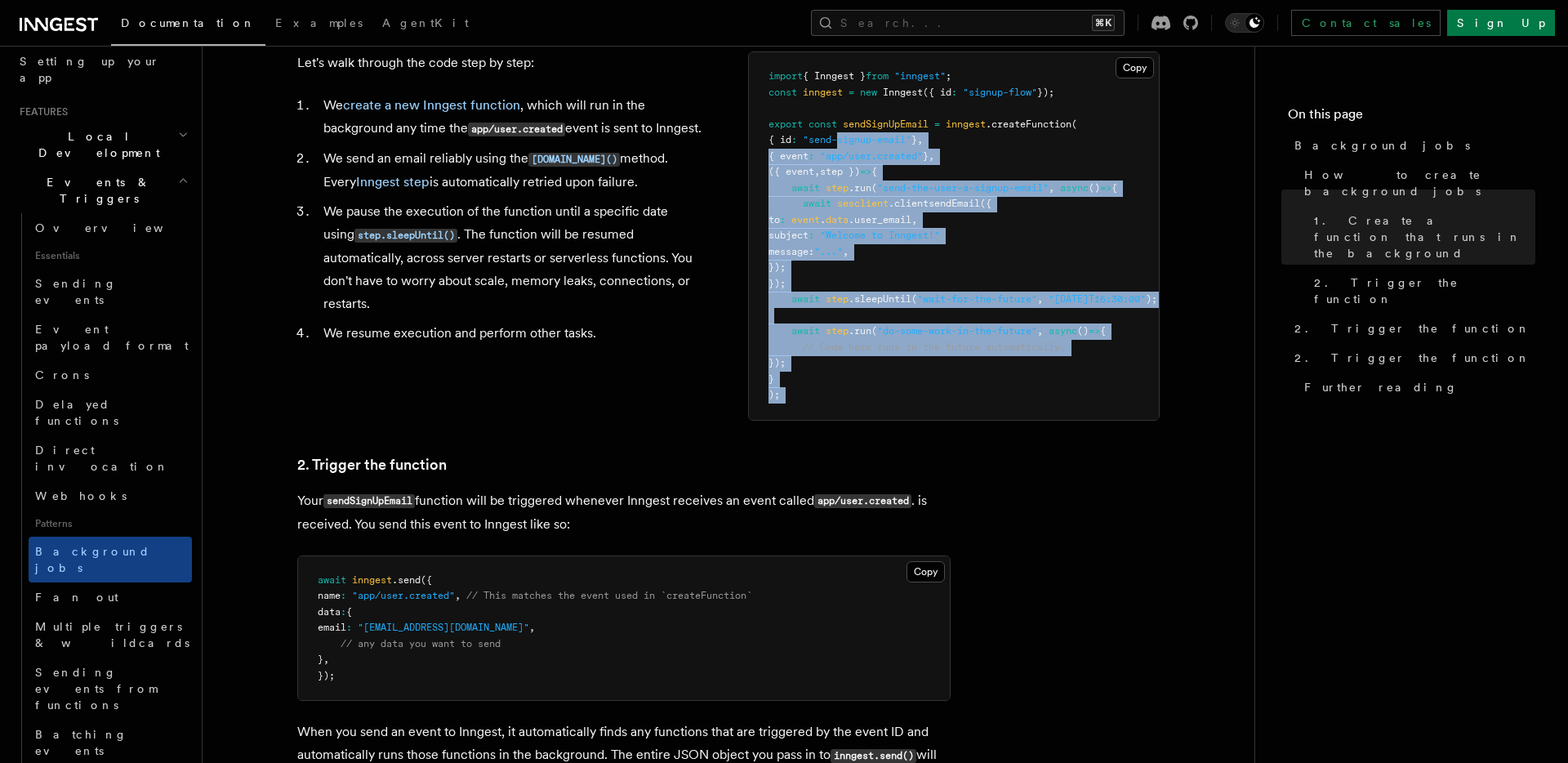
click at [856, 143] on span ""send-signup-email"" at bounding box center [857, 140] width 108 height 12
drag, startPoint x: 856, startPoint y: 143, endPoint x: 856, endPoint y: 387, distance: 244.0
click at [856, 387] on pre "import { Inngest } from "inngest" ; const inngest = new Inngest ({ id : "signup…" at bounding box center [953, 236] width 410 height 367
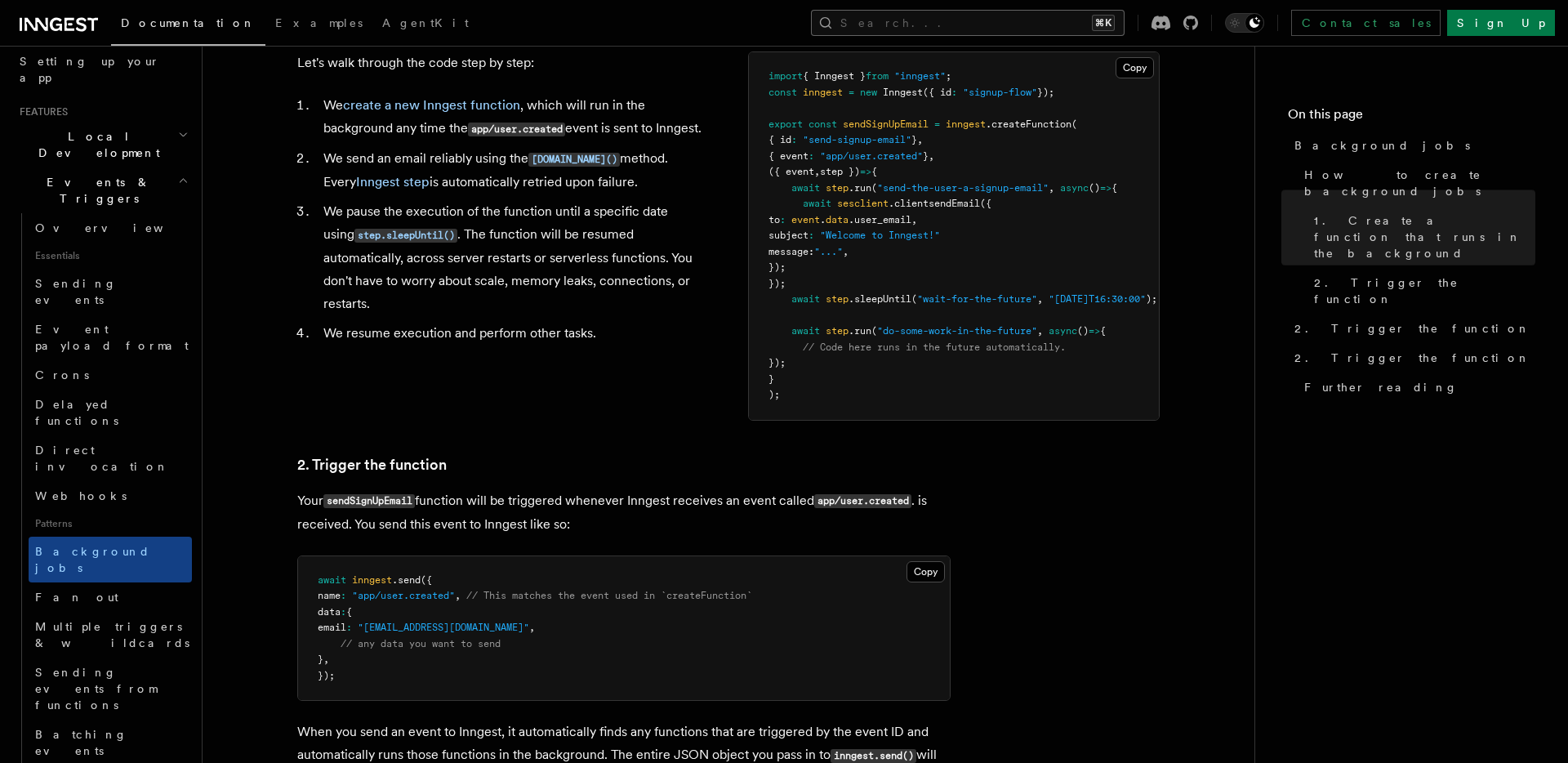
scroll to position [1274, 0]
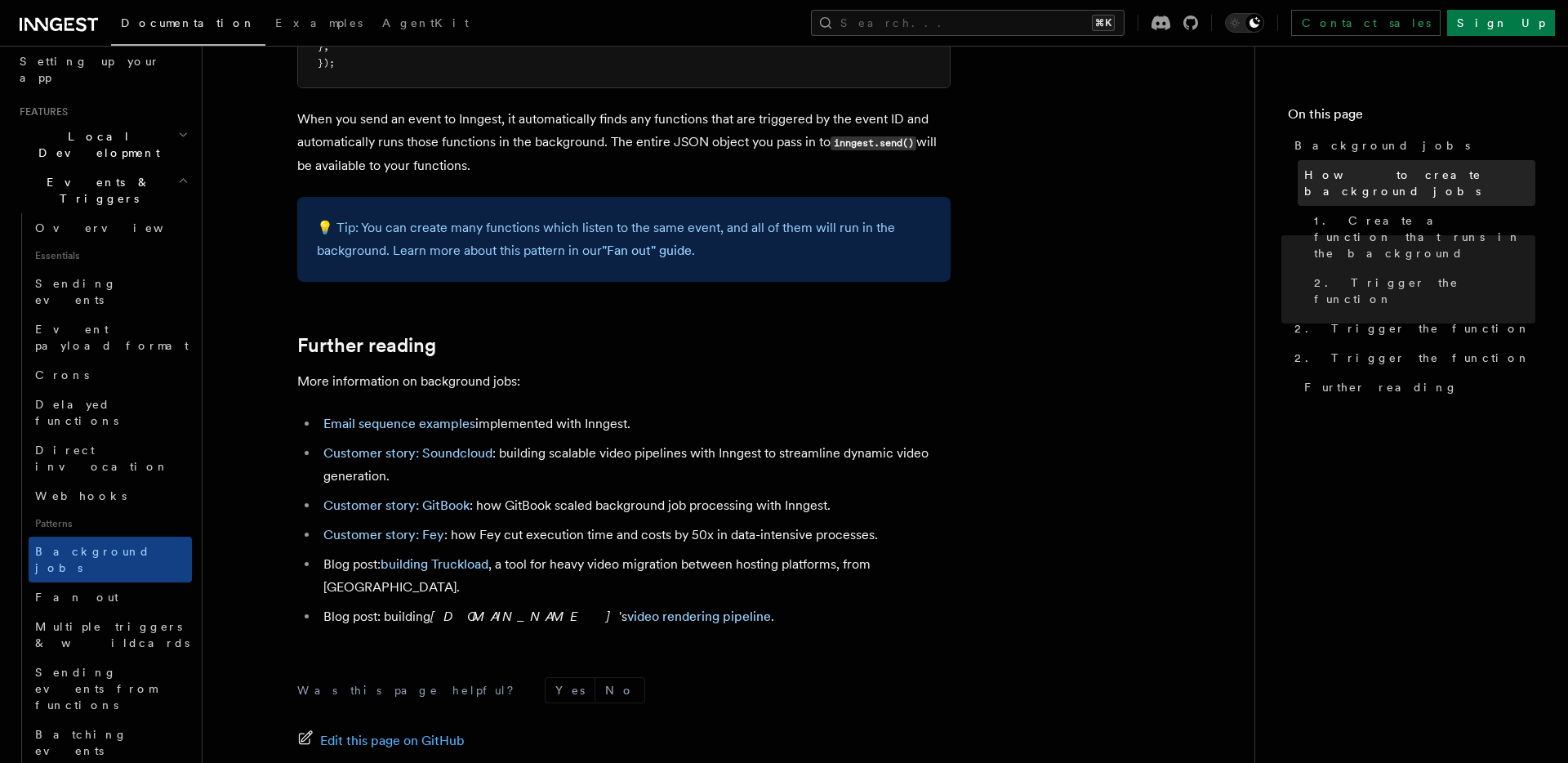
click at [1308, 167] on span "How to create background jobs" at bounding box center [1420, 182] width 231 height 33
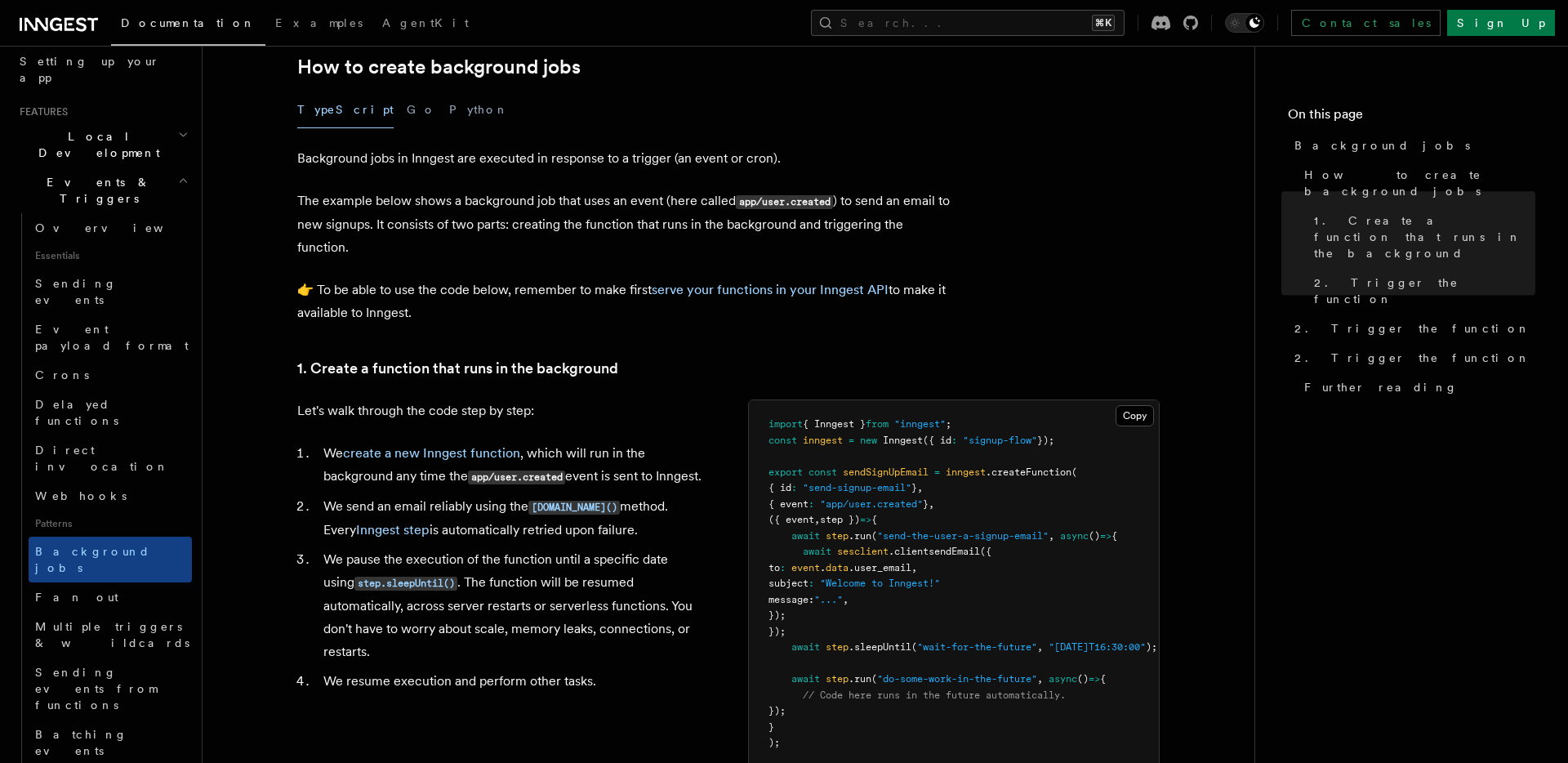
scroll to position [291, 0]
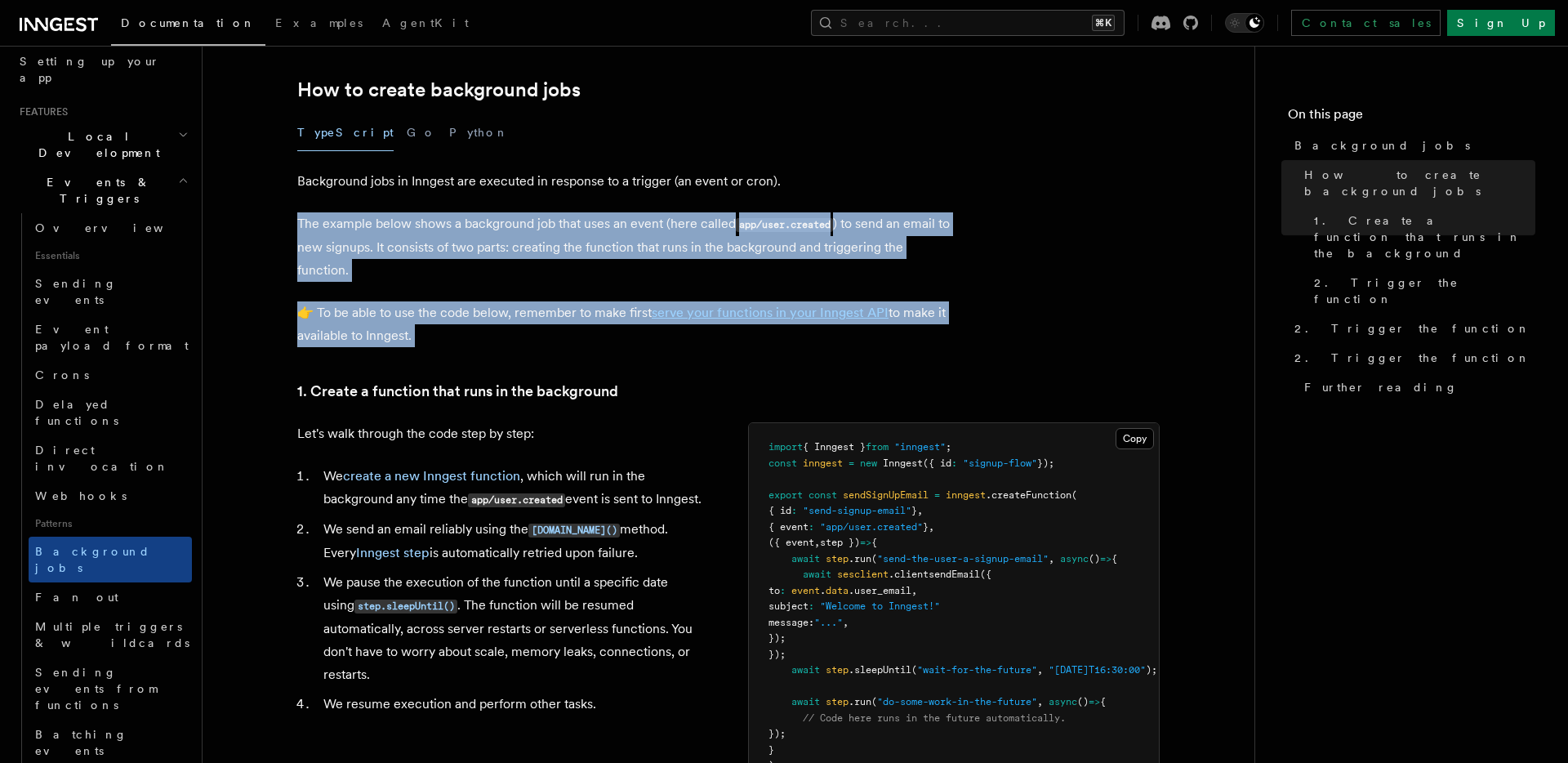
drag, startPoint x: 948, startPoint y: 205, endPoint x: 990, endPoint y: 377, distance: 177.1
